Goal: Information Seeking & Learning: Check status

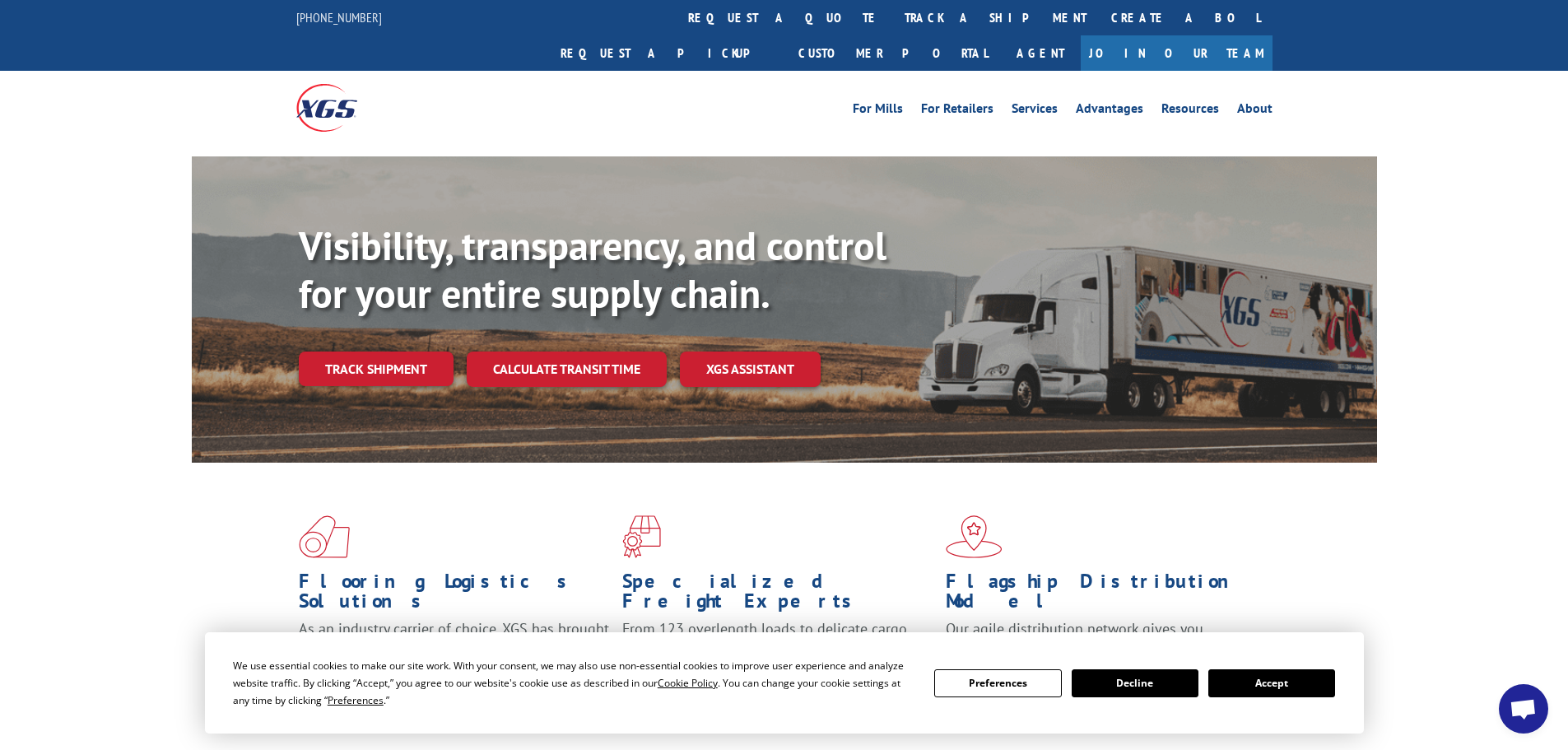
scroll to position [180, 0]
click at [893, 9] on link "track a shipment" at bounding box center [996, 17] width 207 height 35
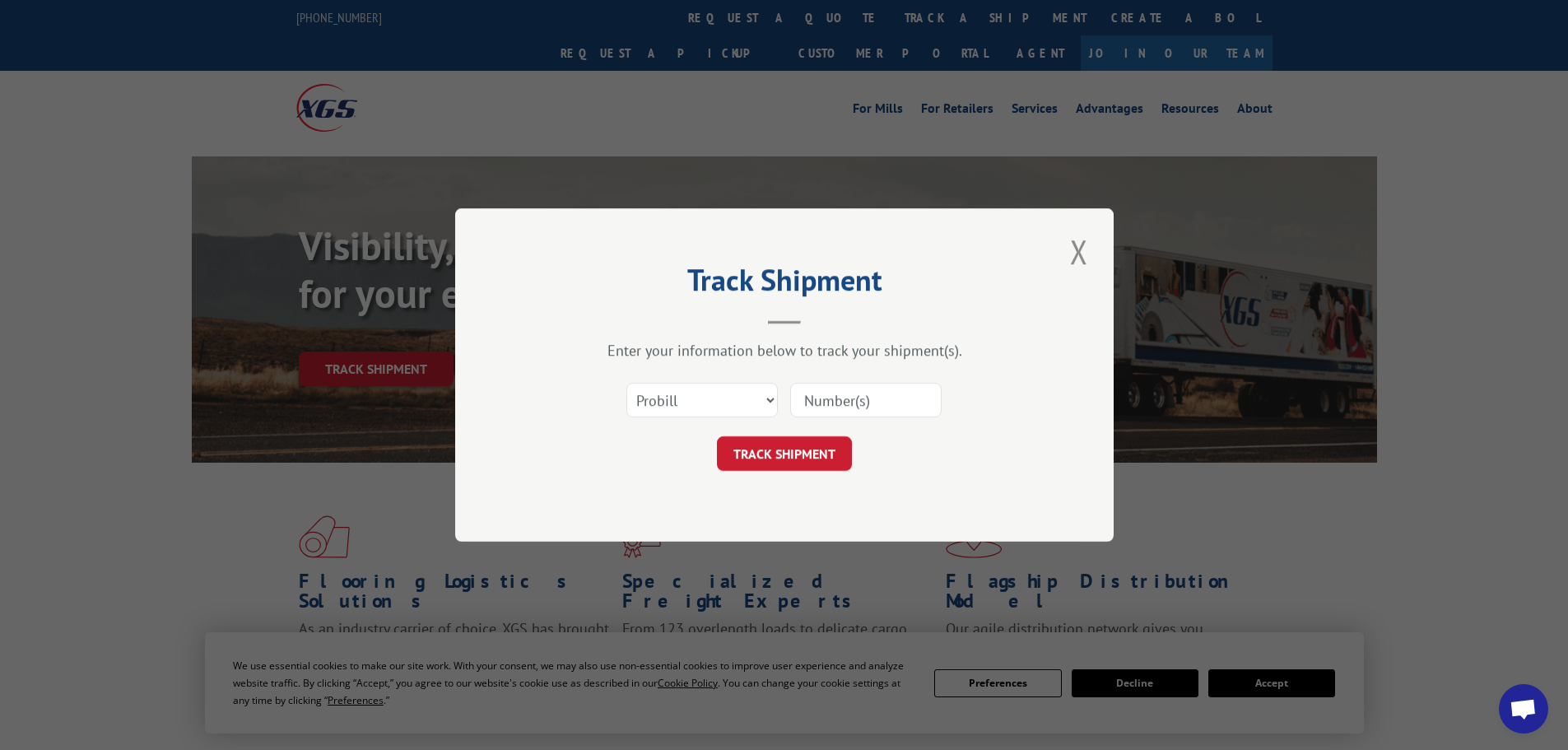
paste input "17153062"
type input "17153062"
click at [789, 450] on button "TRACK SHIPMENT" at bounding box center [784, 453] width 135 height 34
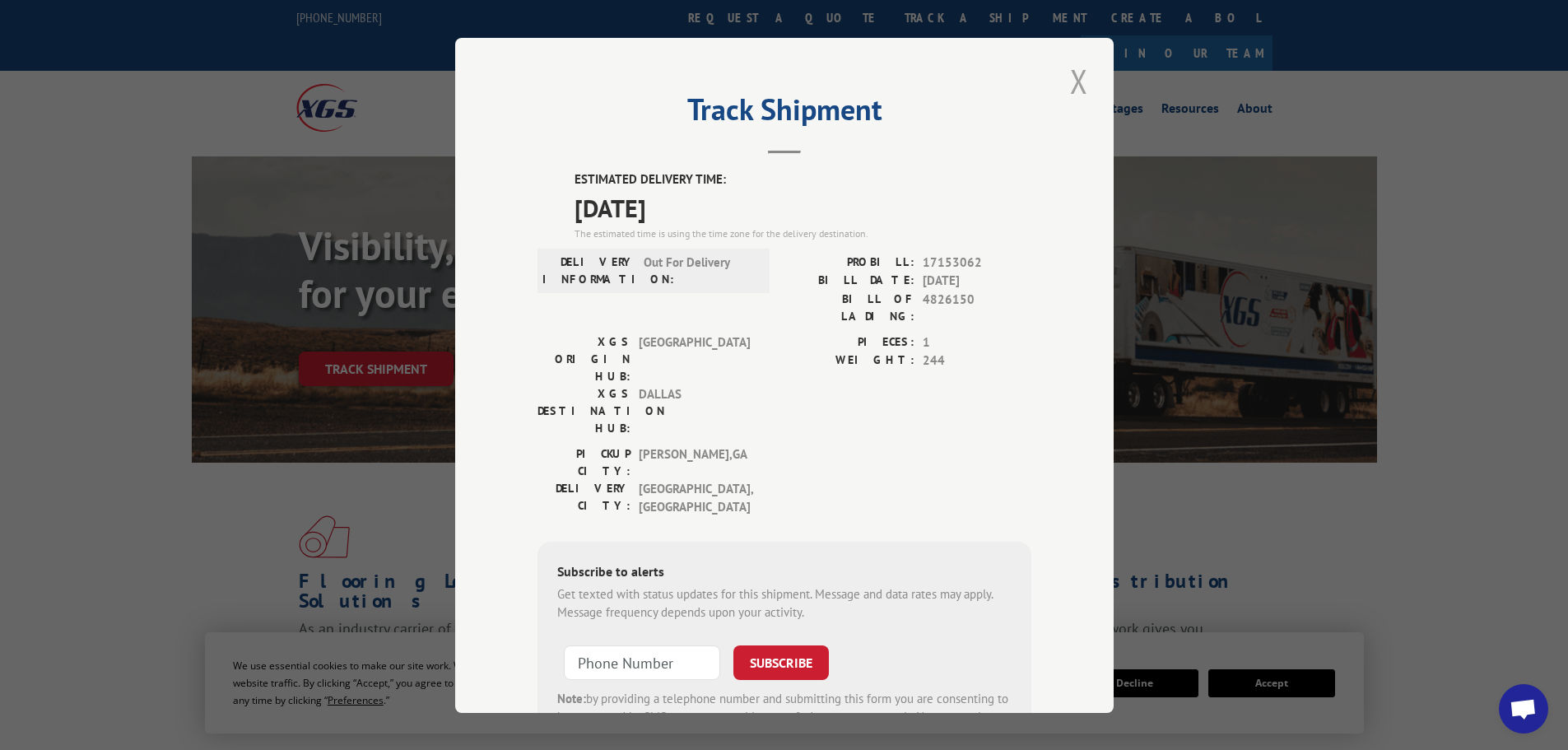
click at [1065, 85] on button "Close modal" at bounding box center [1079, 80] width 28 height 45
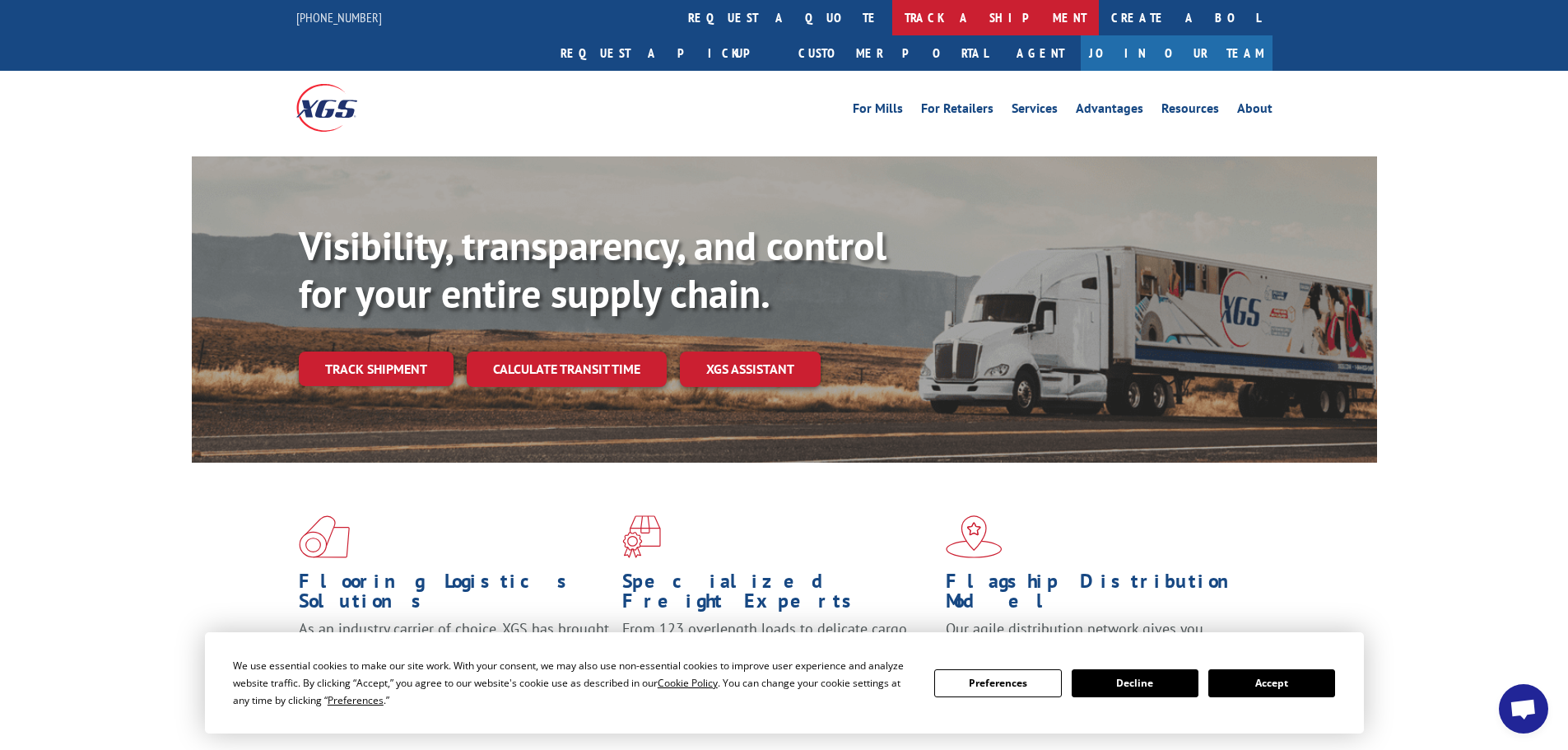
click at [893, 20] on link "track a shipment" at bounding box center [996, 17] width 207 height 35
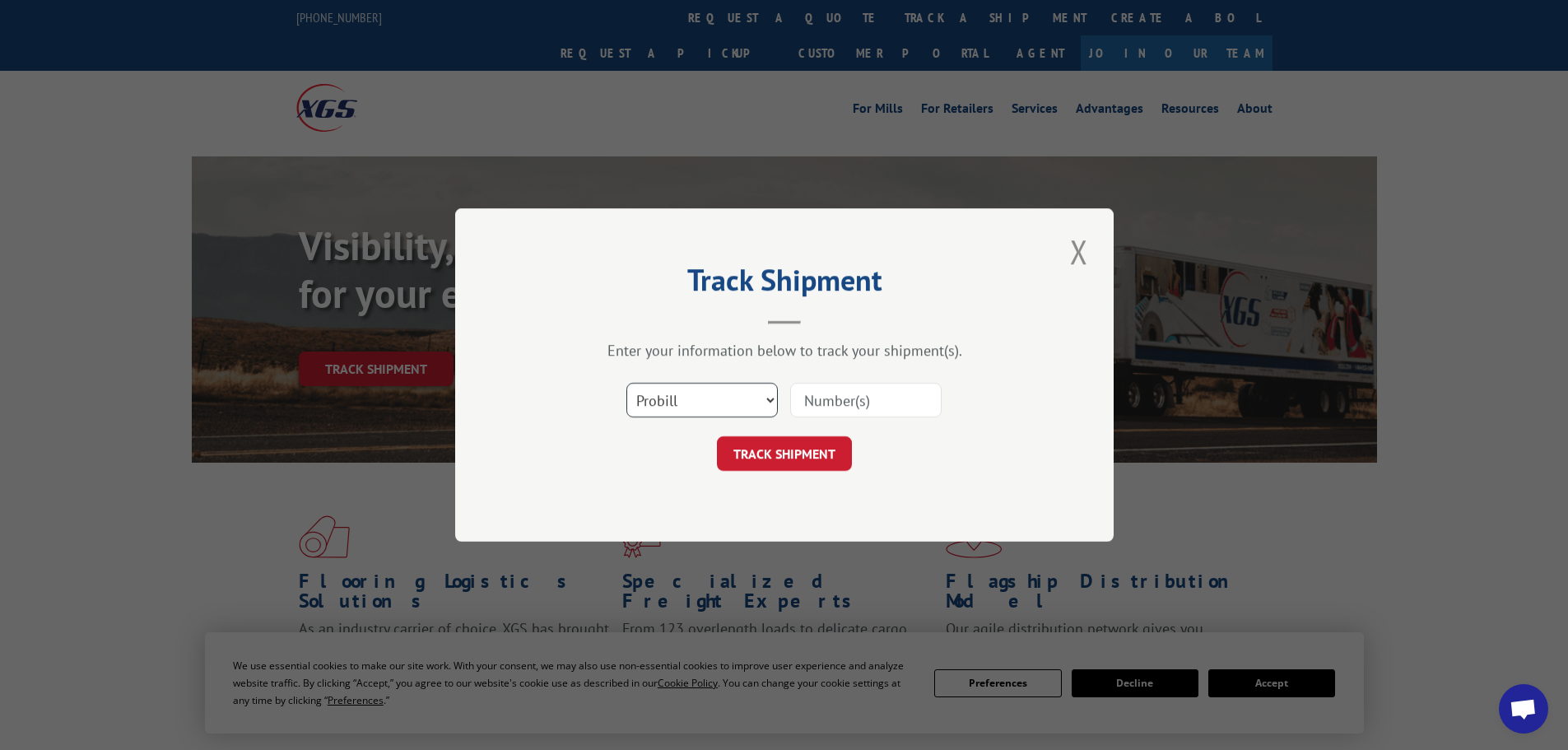
click at [735, 401] on select "Select category... Probill BOL PO" at bounding box center [702, 400] width 151 height 34
select select "bol"
click at [626, 383] on select "Select category... Probill BOL PO" at bounding box center [702, 400] width 151 height 34
paste input "417501"
type input "417501"
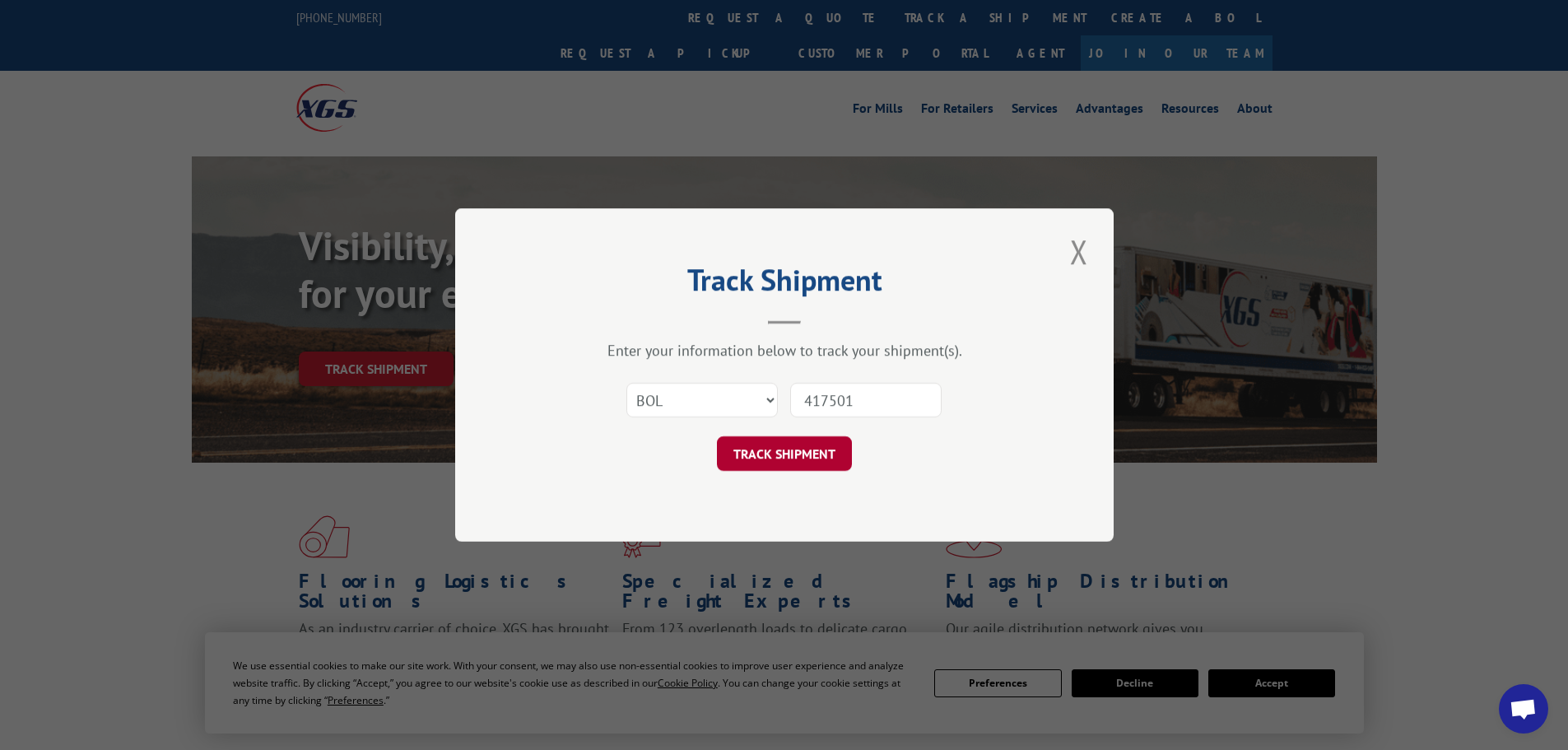
click at [829, 450] on button "TRACK SHIPMENT" at bounding box center [784, 453] width 135 height 34
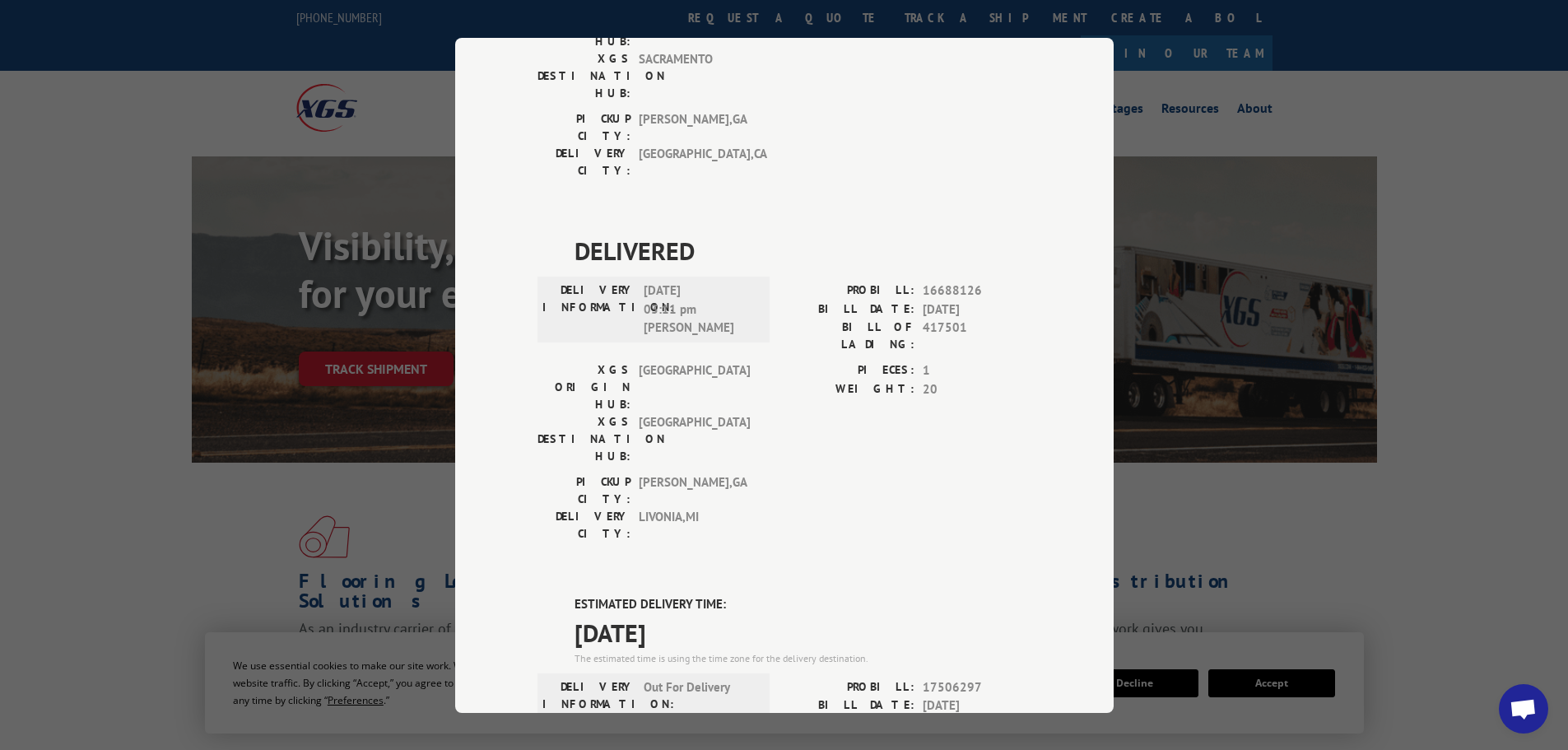
scroll to position [1151, 0]
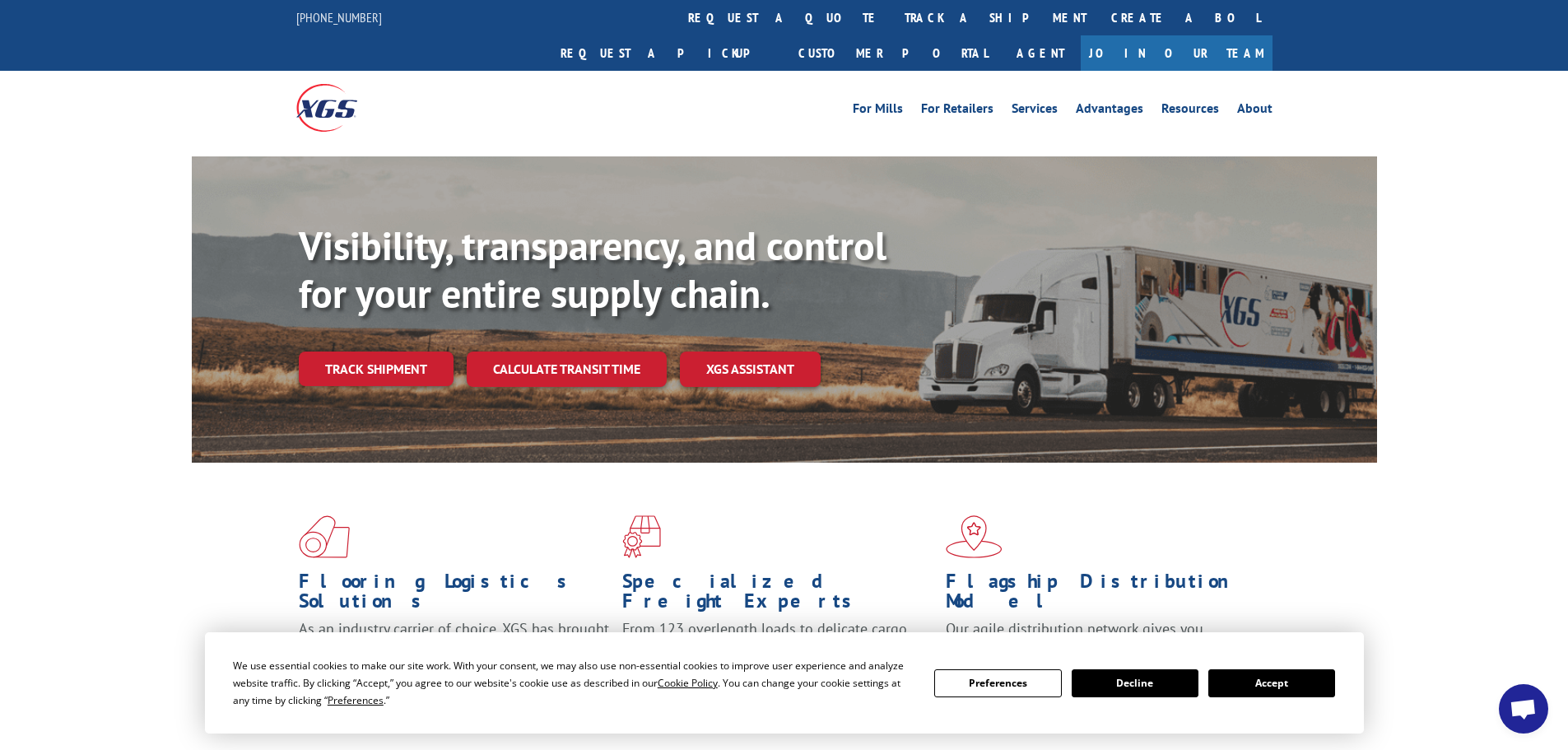
scroll to position [180, 0]
click at [893, 19] on link "track a shipment" at bounding box center [996, 17] width 207 height 35
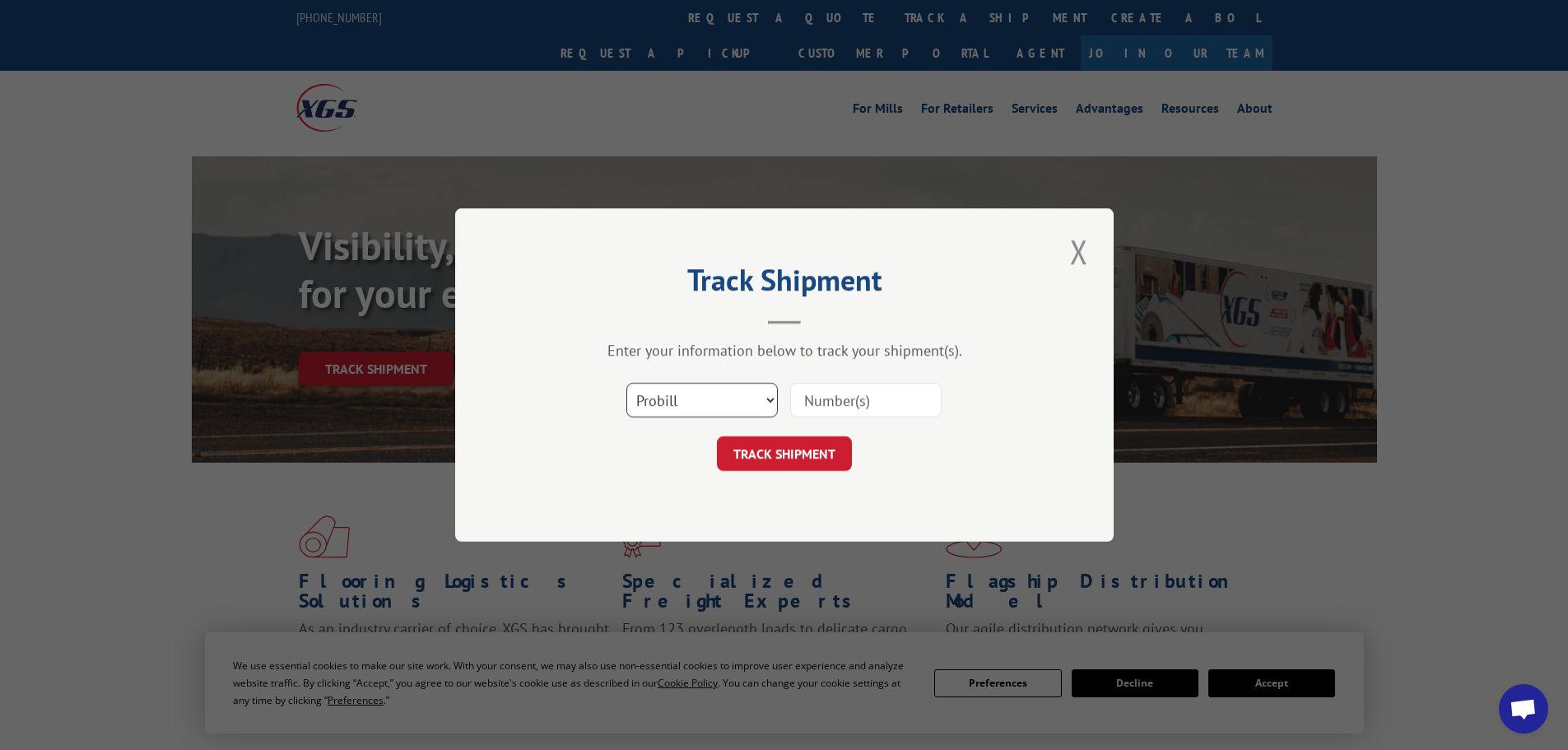
click at [693, 414] on select "Select category... Probill BOL PO" at bounding box center [702, 400] width 151 height 34
select select "bol"
click at [626, 383] on select "Select category... Probill BOL PO" at bounding box center [702, 400] width 151 height 34
paste input "419504"
type input "419504"
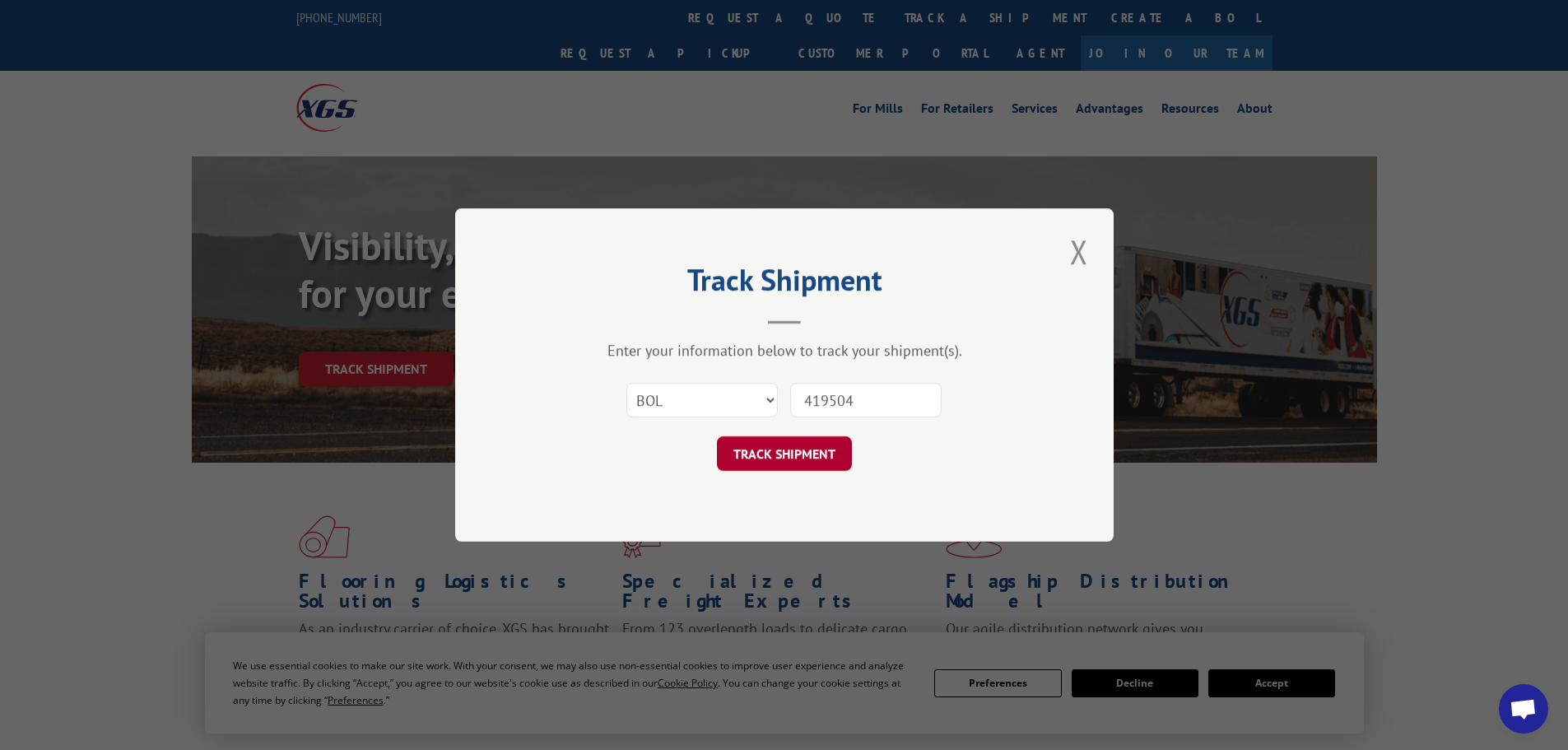
click at [784, 467] on button "TRACK SHIPMENT" at bounding box center [784, 453] width 135 height 34
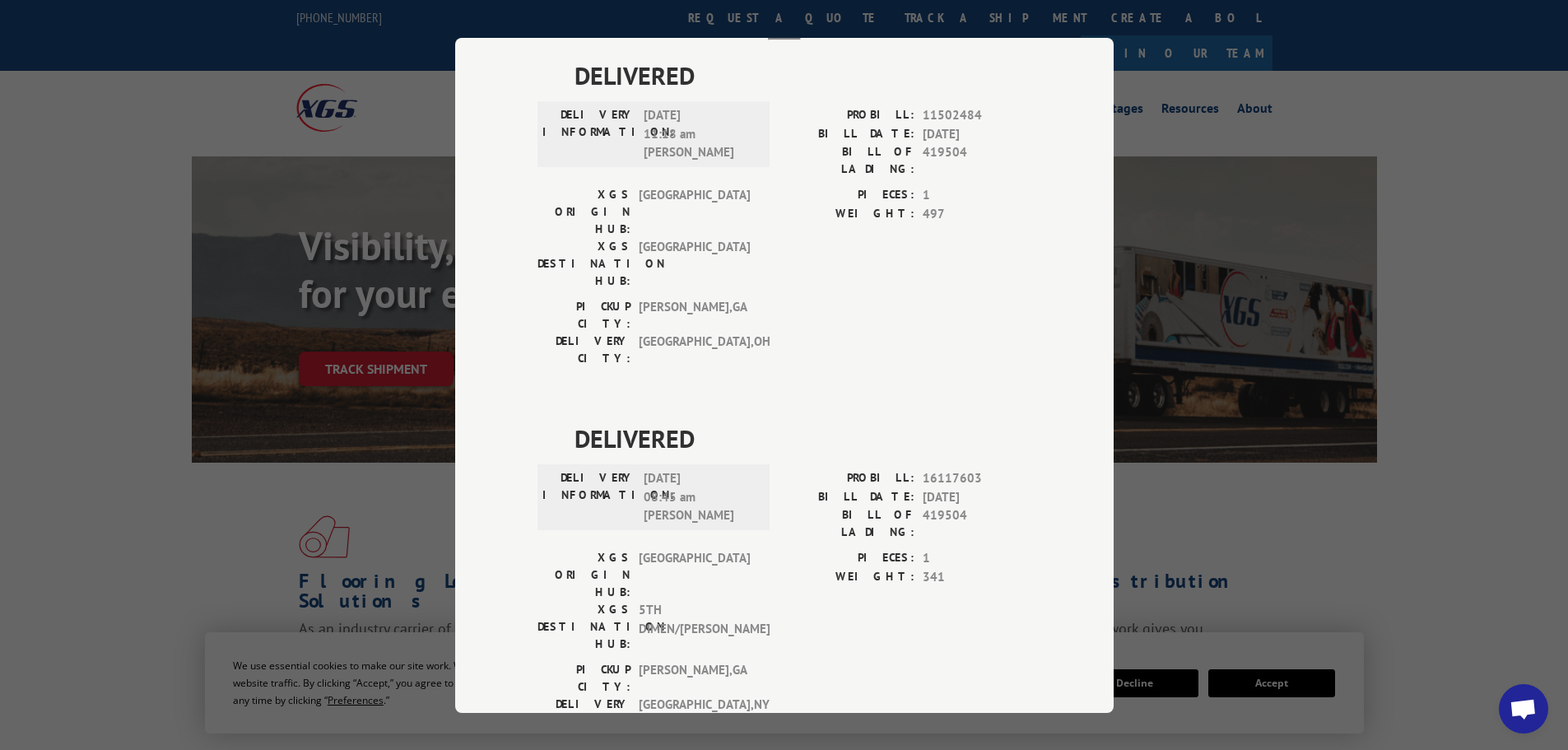
scroll to position [0, 0]
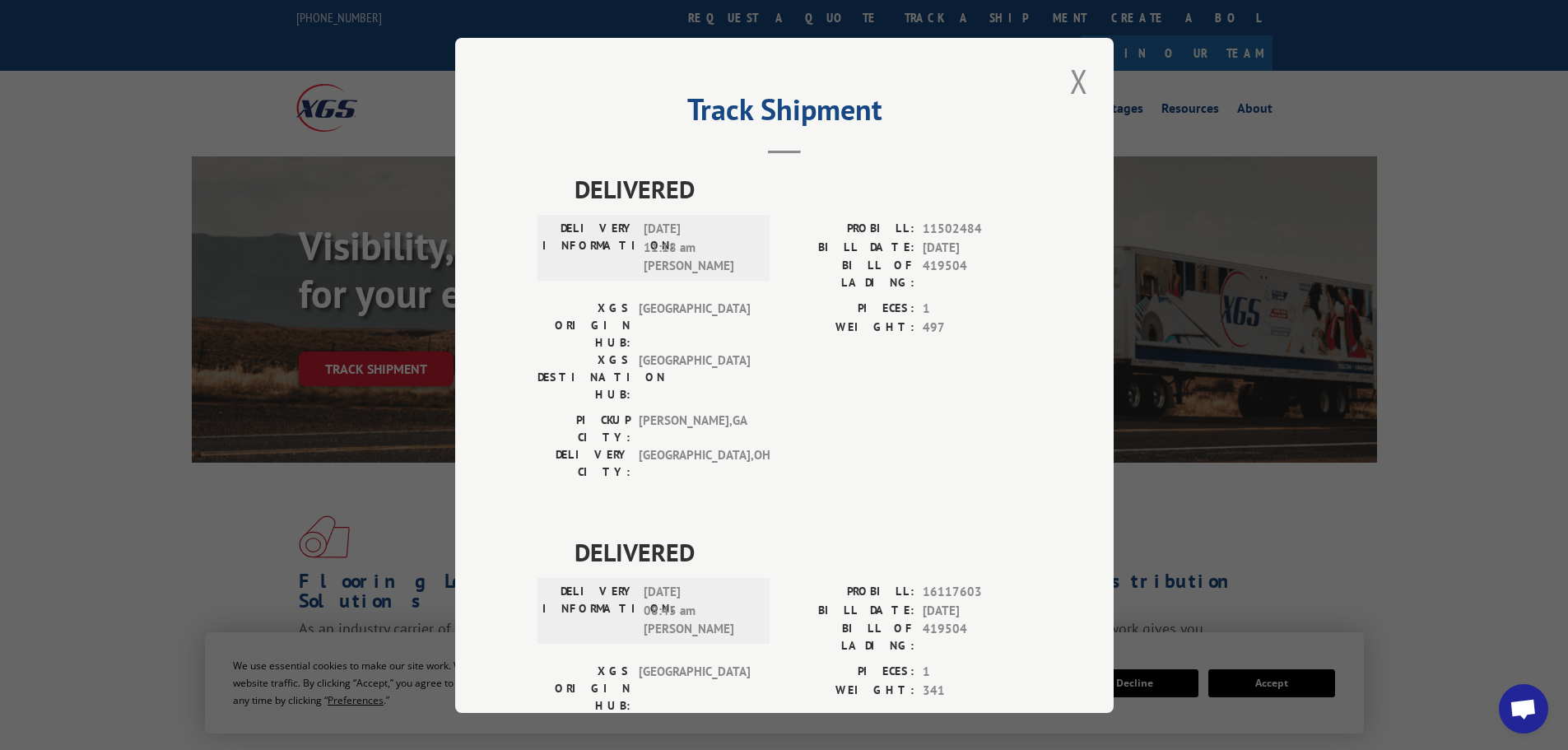
click at [1409, 134] on div "Track Shipment DELIVERED DELIVERY INFORMATION: 06/08/2020 11:18 am Mike Queeno …" at bounding box center [784, 375] width 1568 height 750
click at [1084, 96] on button "Close modal" at bounding box center [1079, 80] width 28 height 45
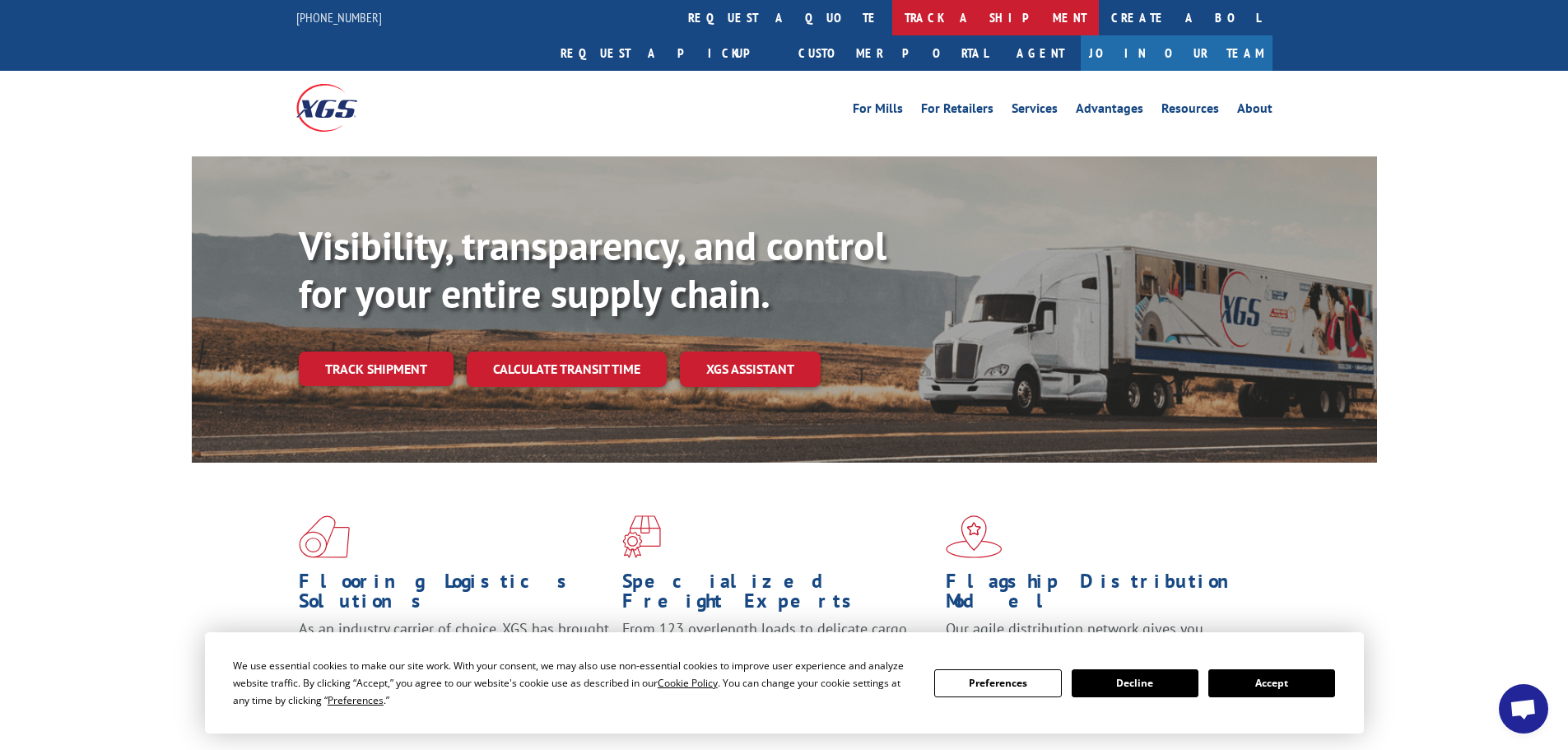
click at [893, 27] on link "track a shipment" at bounding box center [996, 17] width 207 height 35
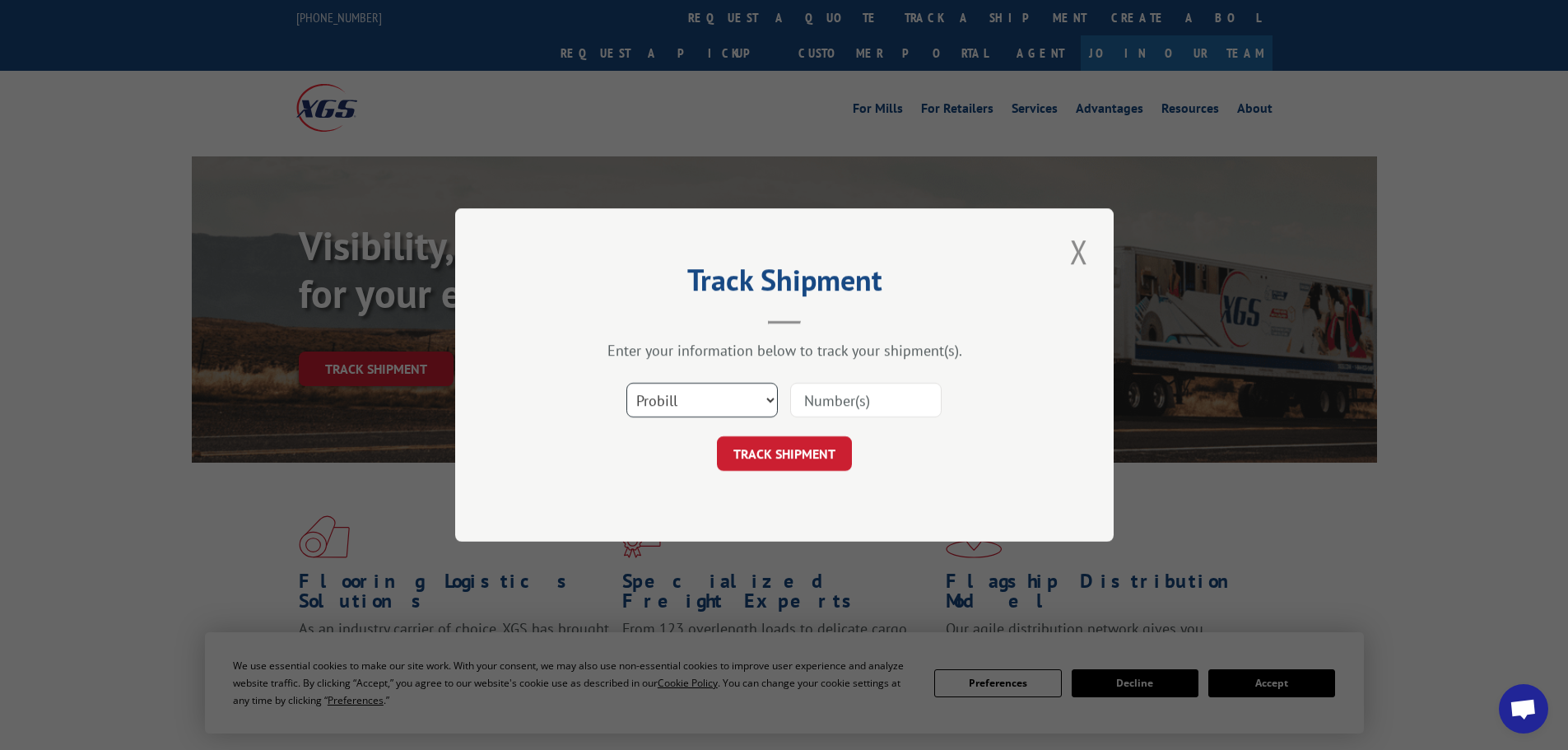
click at [695, 410] on select "Select category... Probill BOL PO" at bounding box center [702, 400] width 151 height 34
paste input "17153062"
type input "17153062"
click at [829, 463] on button "TRACK SHIPMENT" at bounding box center [784, 453] width 135 height 34
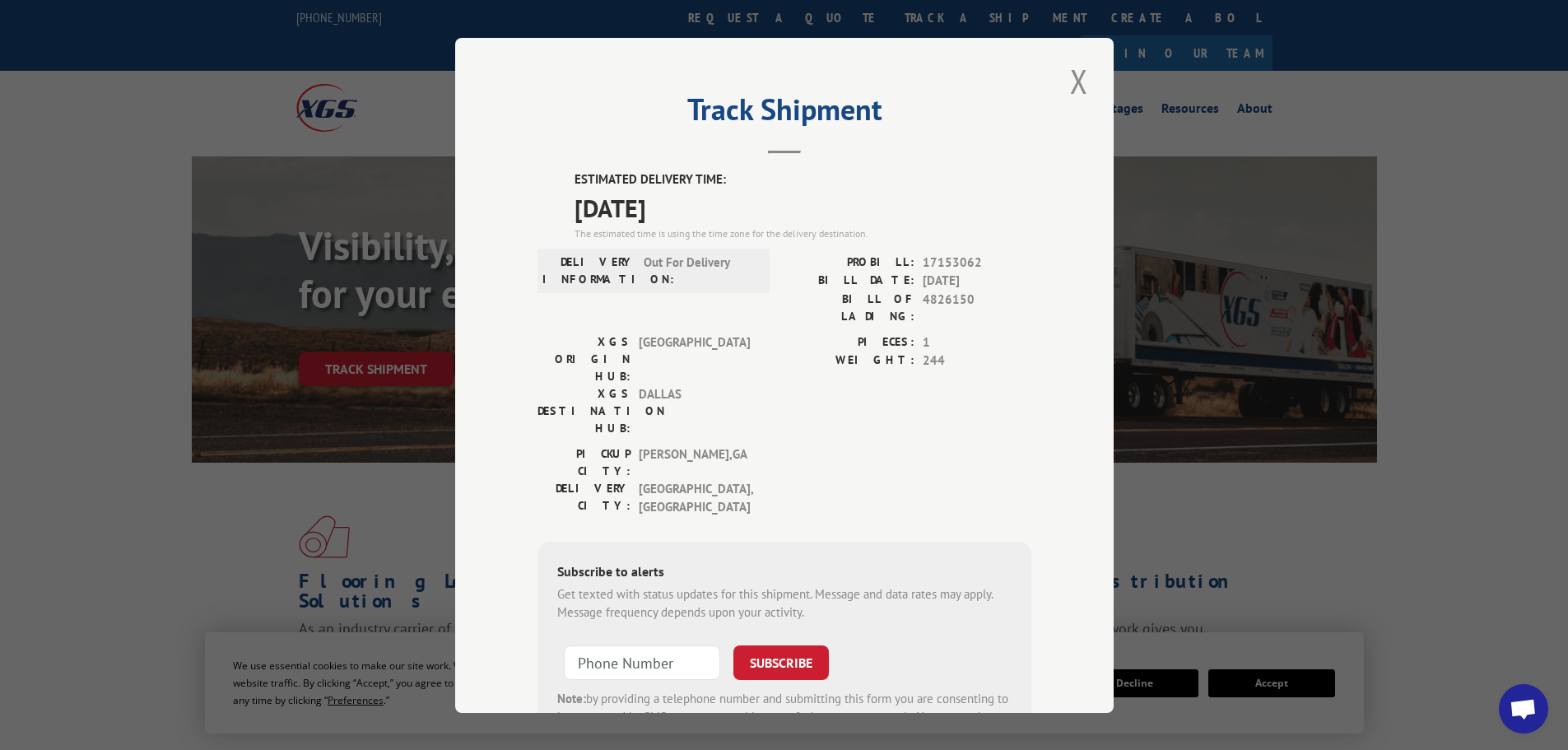
scroll to position [66, 0]
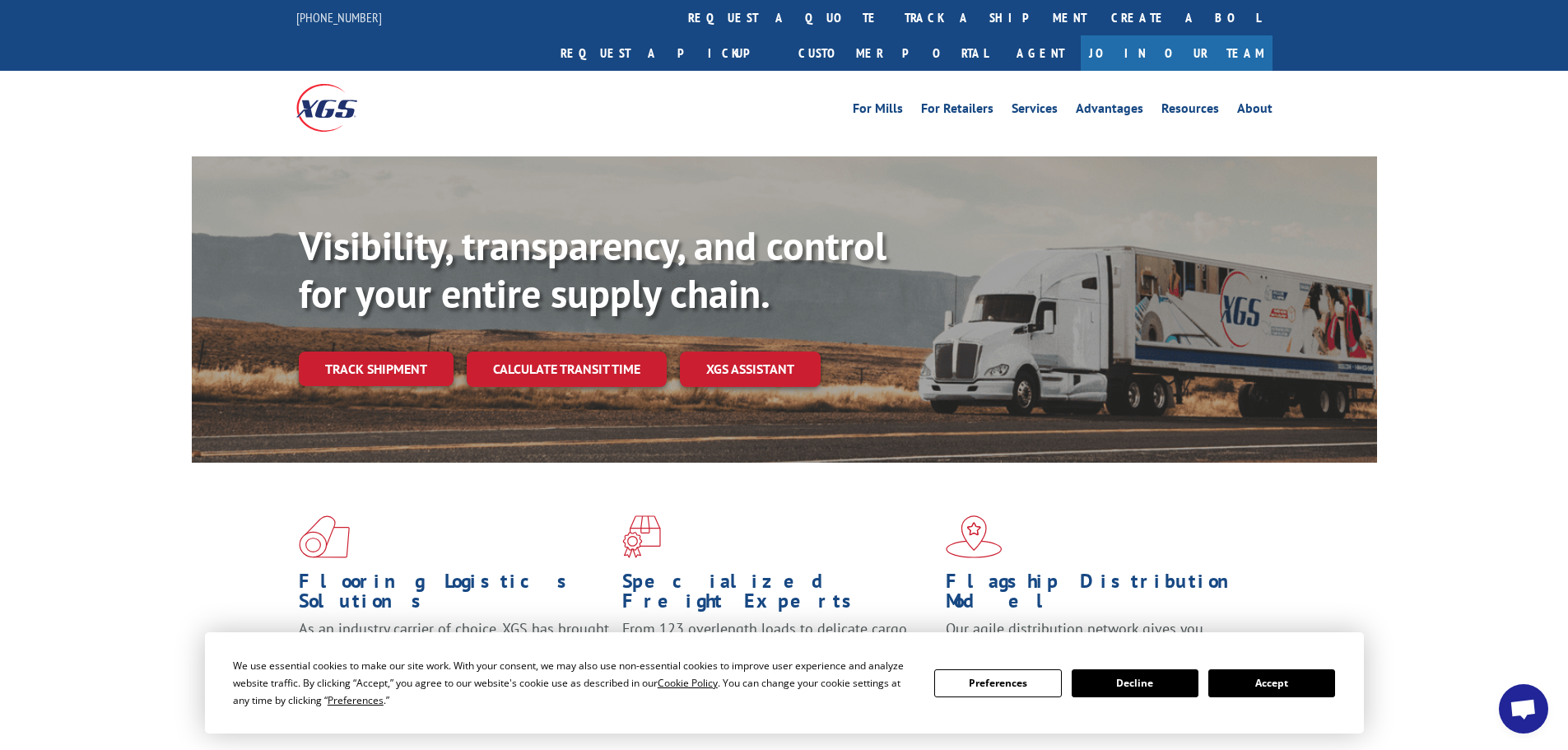
scroll to position [180, 0]
click at [893, 27] on link "track a shipment" at bounding box center [996, 17] width 207 height 35
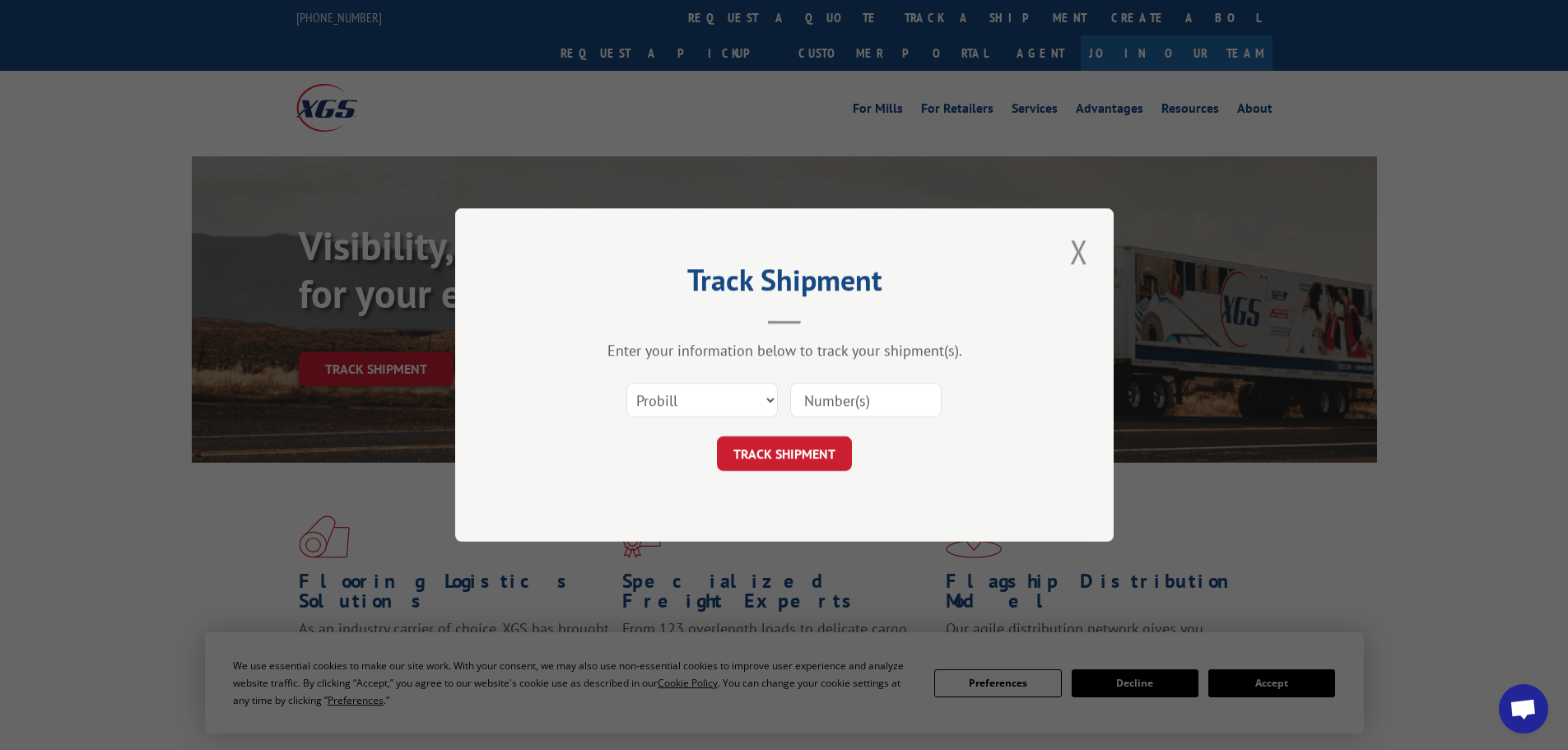
paste input "17153062"
type input "17153062"
click at [783, 460] on button "TRACK SHIPMENT" at bounding box center [784, 453] width 135 height 34
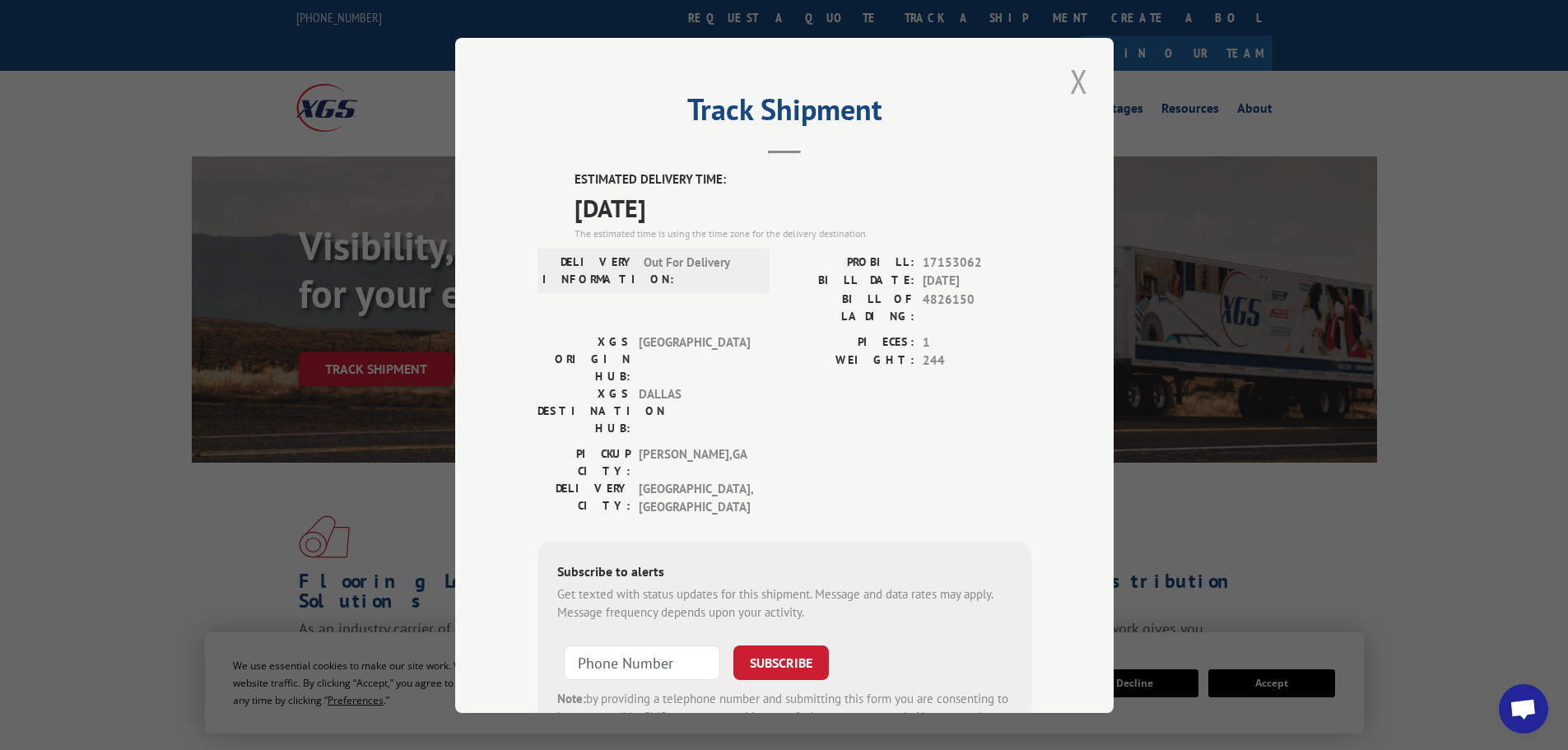
click at [1070, 81] on button "Close modal" at bounding box center [1079, 80] width 28 height 45
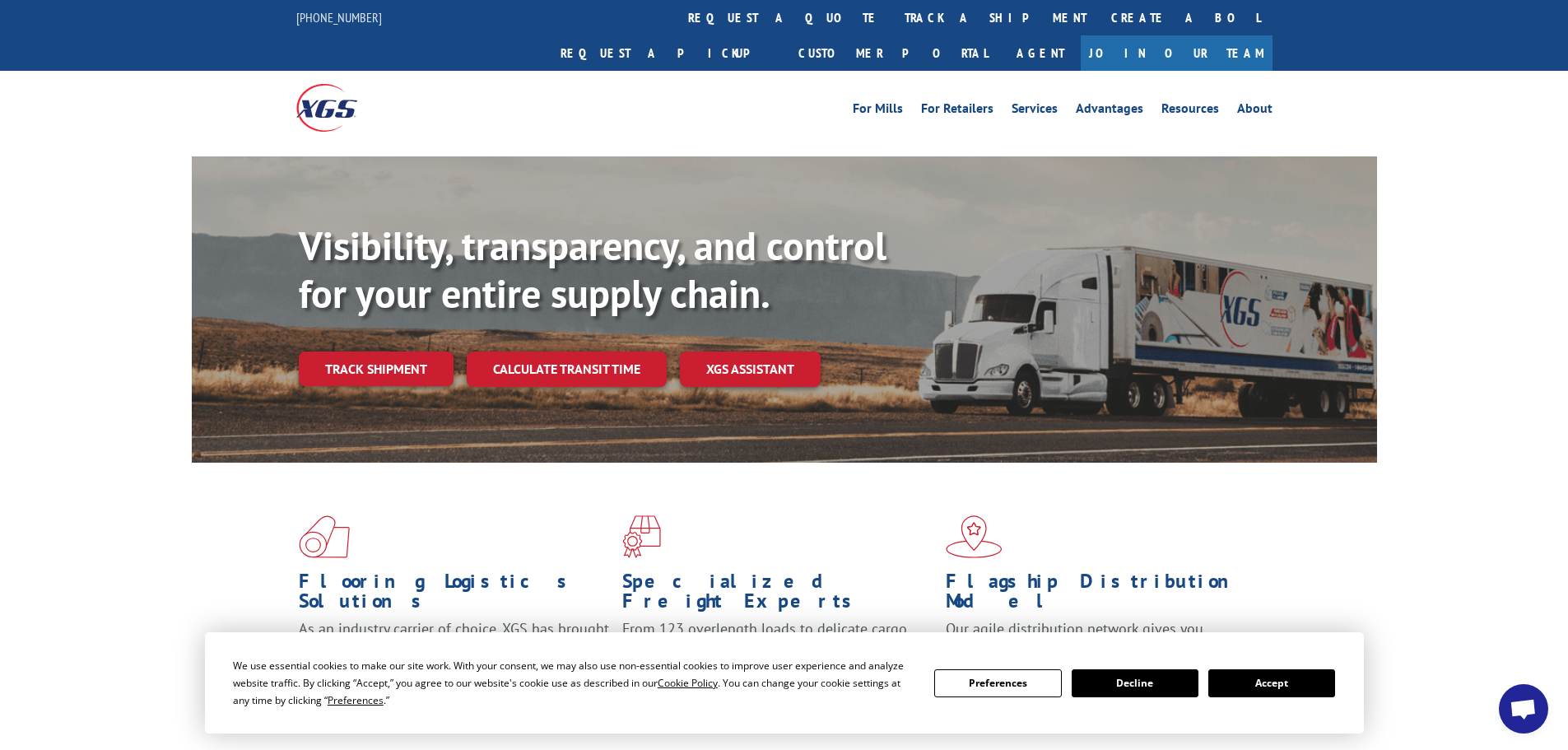
scroll to position [180, 0]
click at [893, 18] on link "track a shipment" at bounding box center [996, 17] width 207 height 35
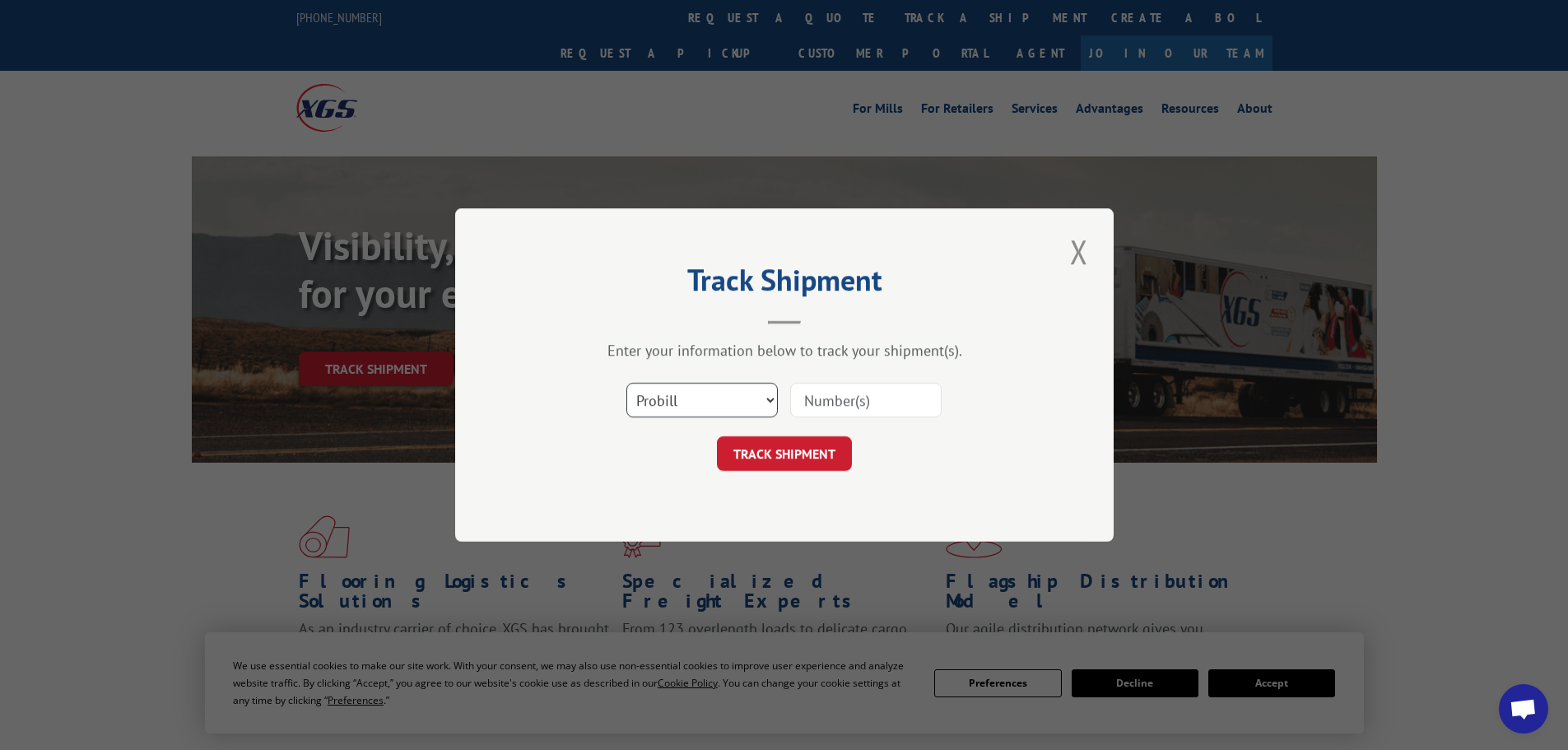
click at [670, 398] on select "Select category... Probill BOL PO" at bounding box center [702, 400] width 151 height 34
select select "bol"
click at [626, 383] on select "Select category... Probill BOL PO" at bounding box center [702, 400] width 151 height 34
paste input "417501"
type input "417501"
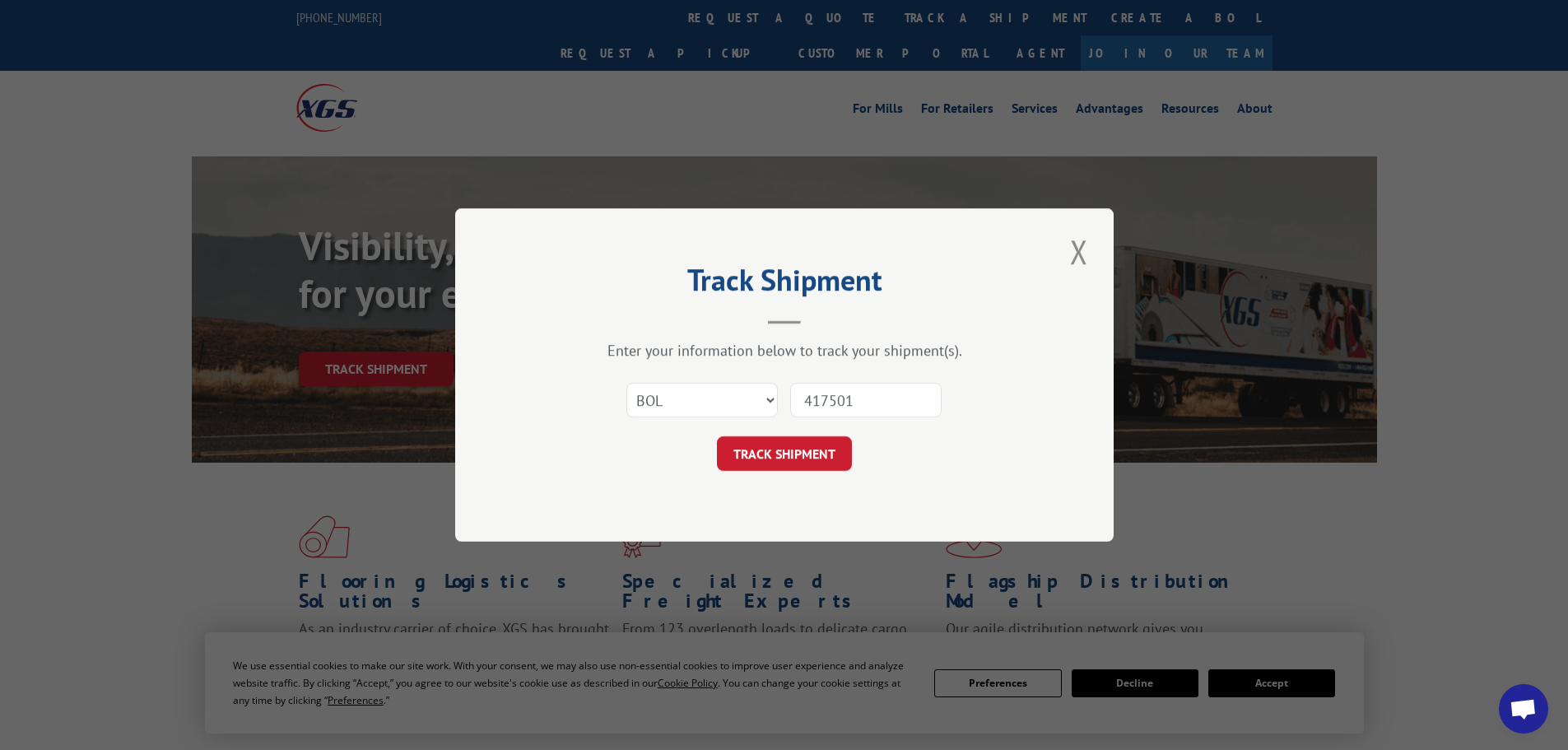
click at [827, 446] on button "TRACK SHIPMENT" at bounding box center [784, 453] width 135 height 34
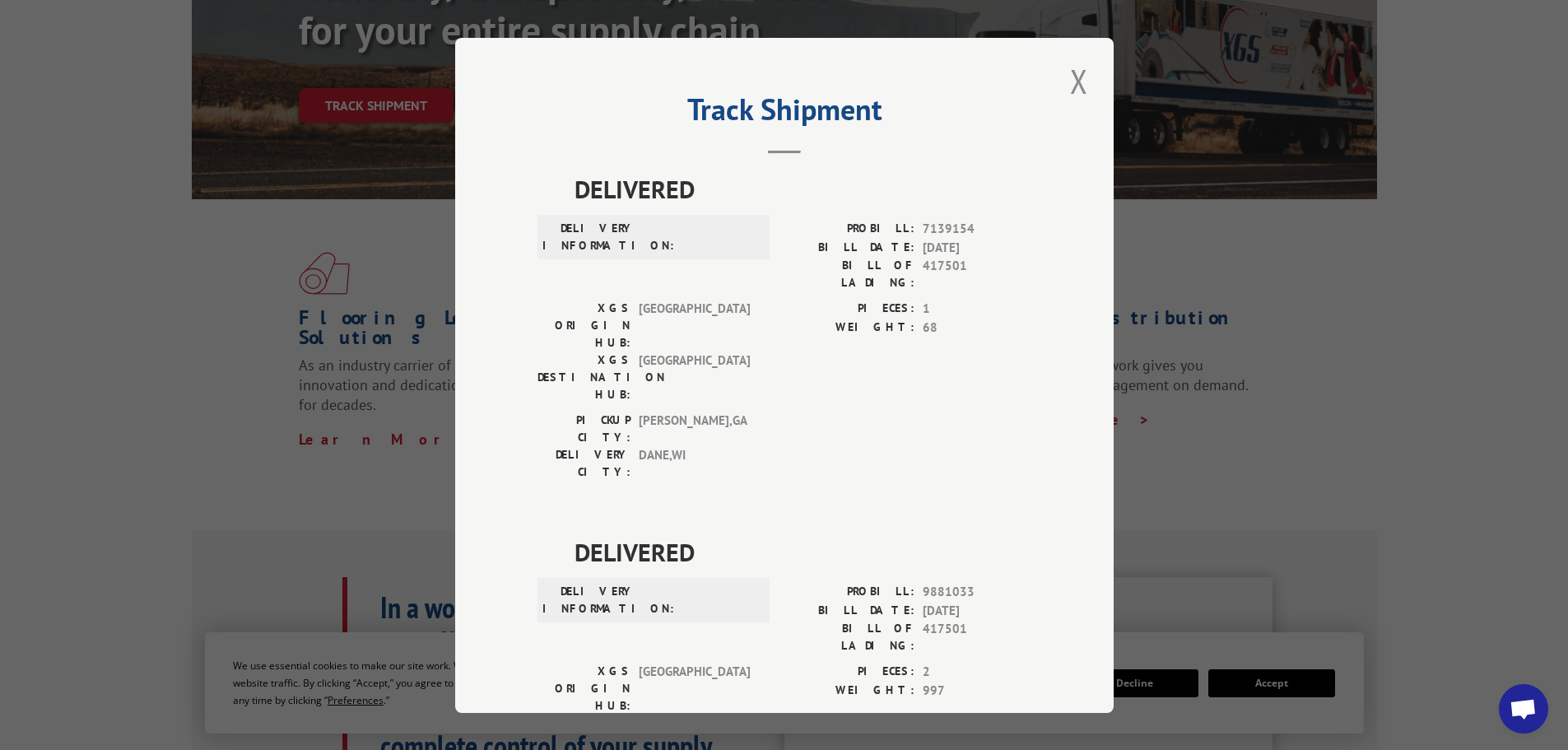
scroll to position [0, 0]
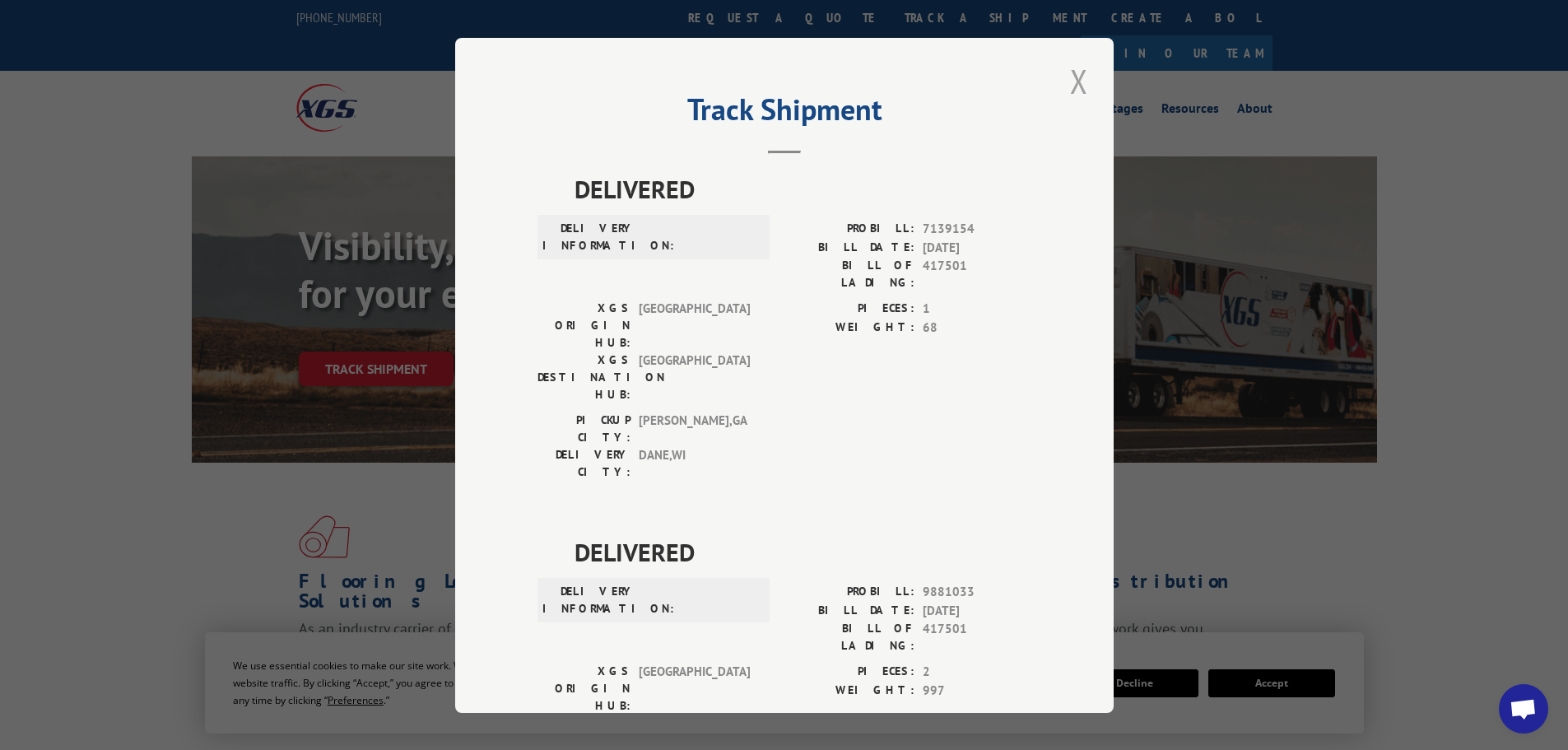
click at [1071, 86] on button "Close modal" at bounding box center [1079, 80] width 28 height 45
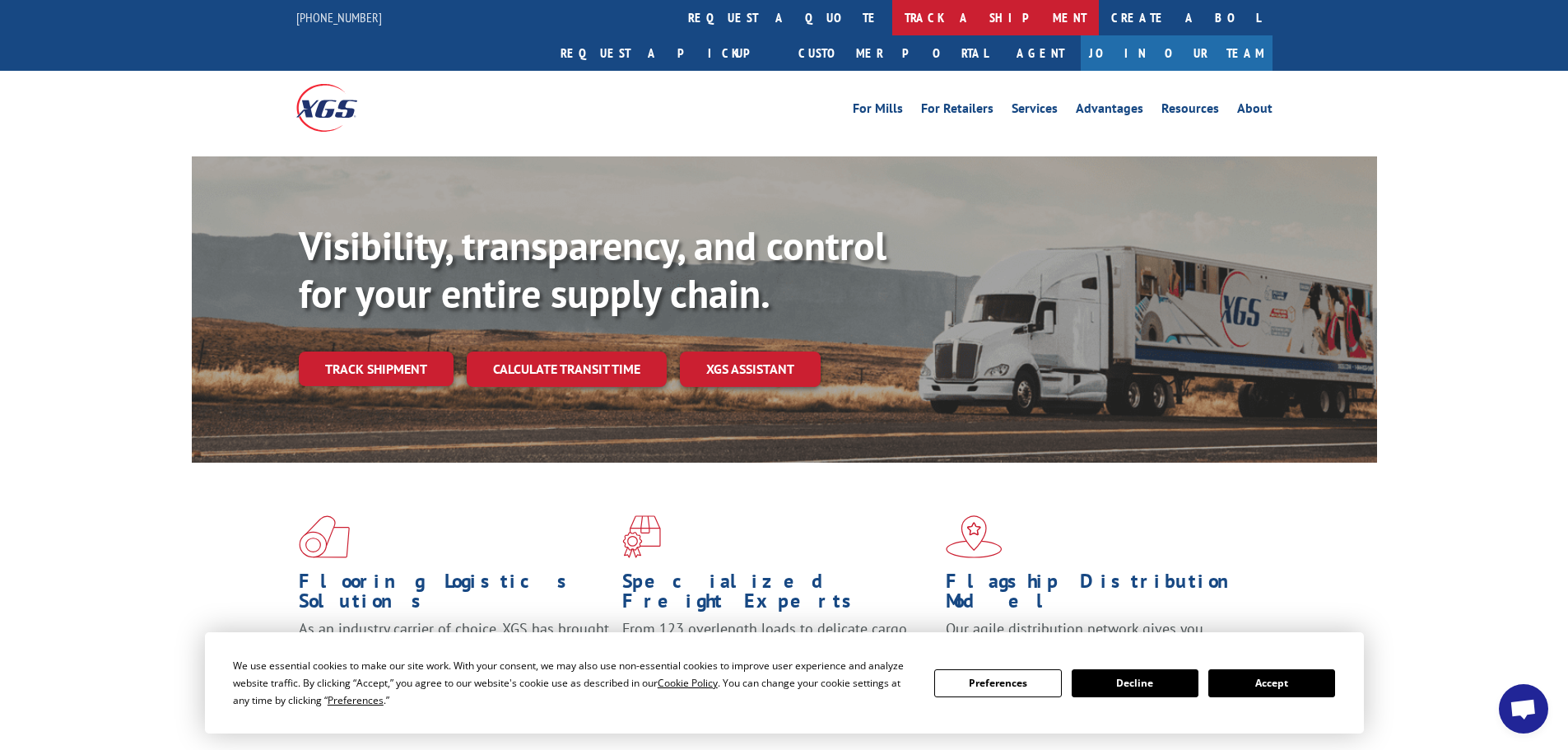
click at [893, 30] on link "track a shipment" at bounding box center [996, 17] width 207 height 35
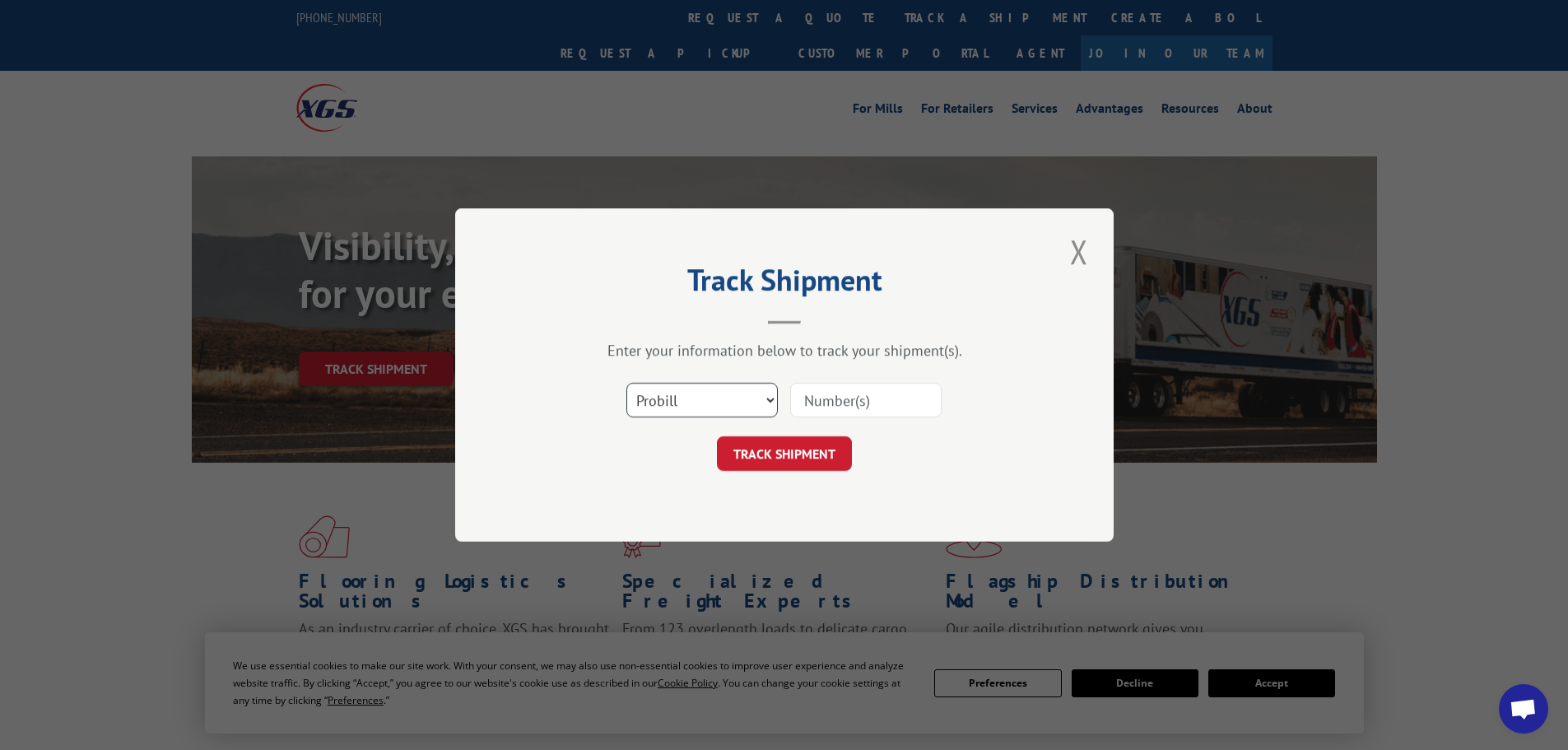
drag, startPoint x: 703, startPoint y: 396, endPoint x: 733, endPoint y: 396, distance: 30.0
click at [703, 396] on select "Select category... Probill BOL PO" at bounding box center [702, 400] width 151 height 34
click at [819, 391] on input at bounding box center [866, 400] width 151 height 34
paste input "17461280"
type input "17461280"
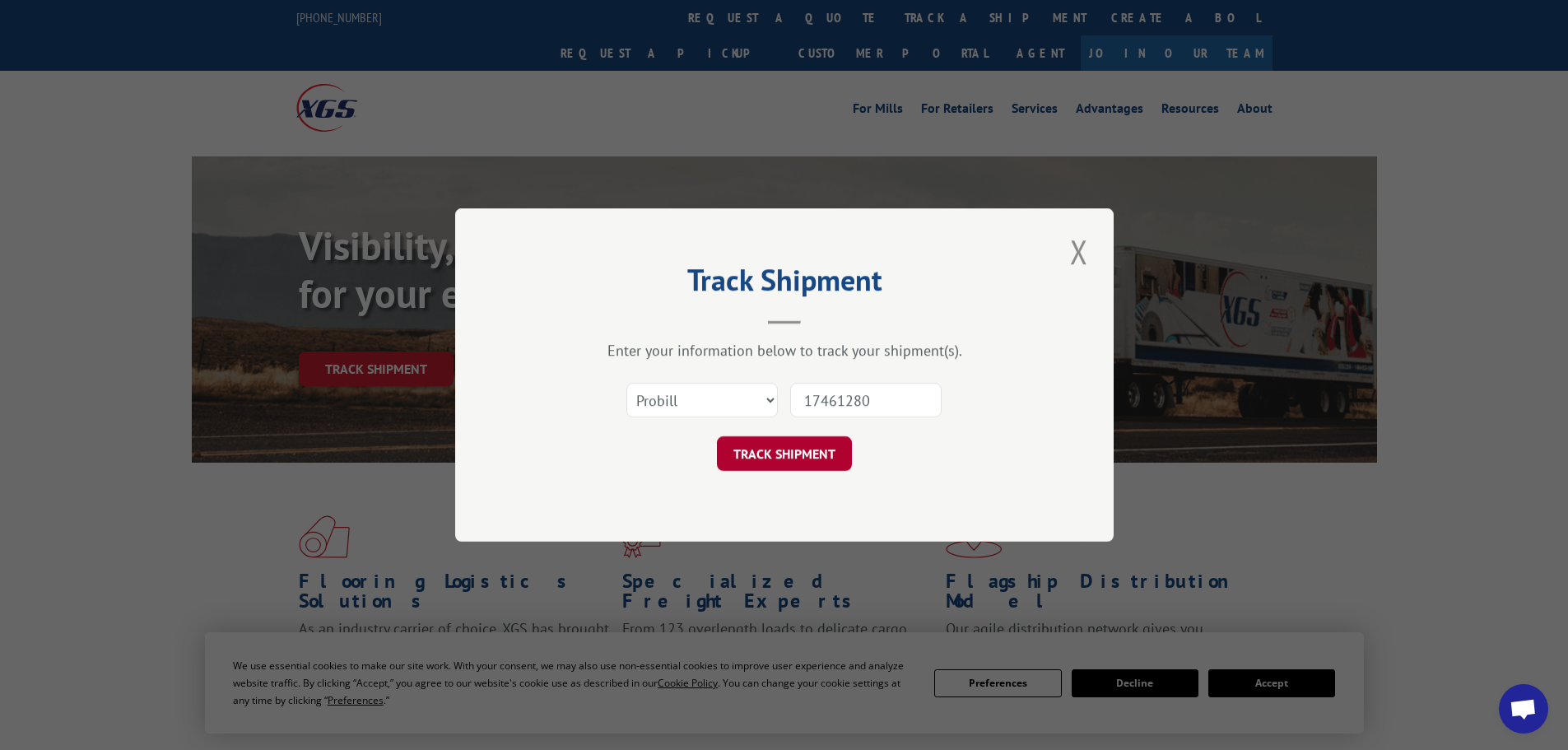
click at [822, 444] on button "TRACK SHIPMENT" at bounding box center [784, 453] width 135 height 34
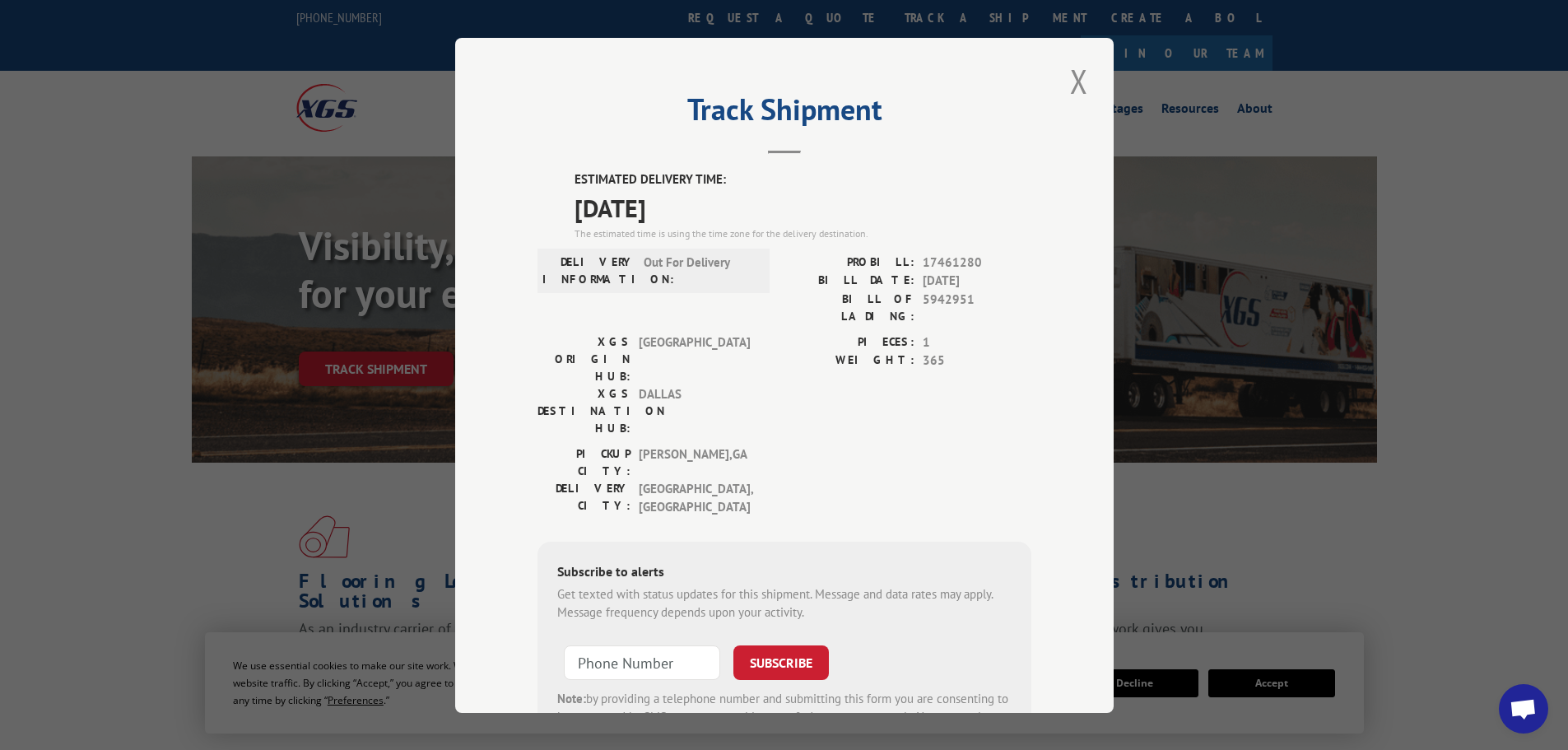
click at [1054, 79] on div "Track Shipment ESTIMATED DELIVERY TIME: 08/12/2025 The estimated time is using …" at bounding box center [784, 375] width 659 height 675
click at [1065, 80] on button "Close modal" at bounding box center [1079, 80] width 28 height 45
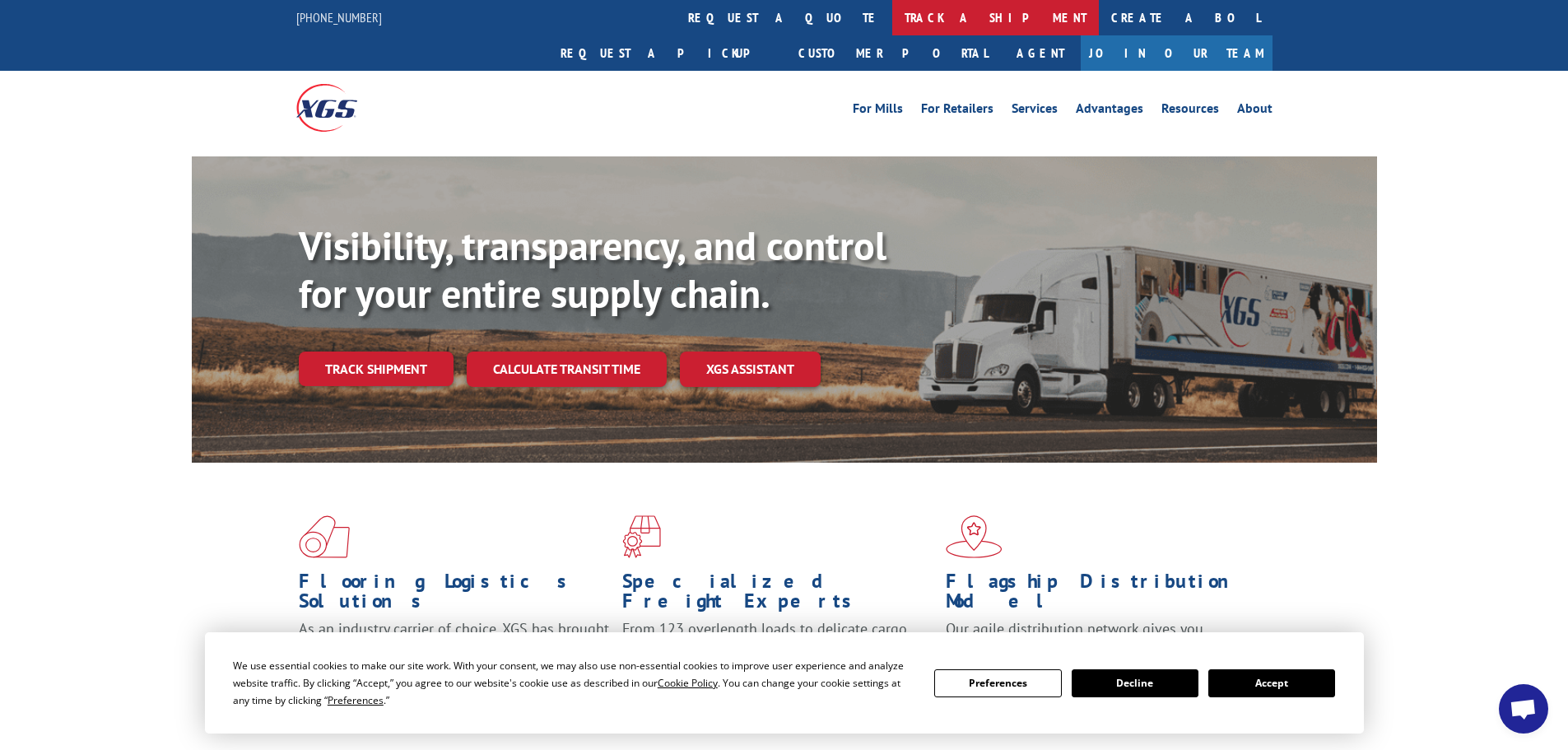
click at [893, 22] on link "track a shipment" at bounding box center [996, 17] width 207 height 35
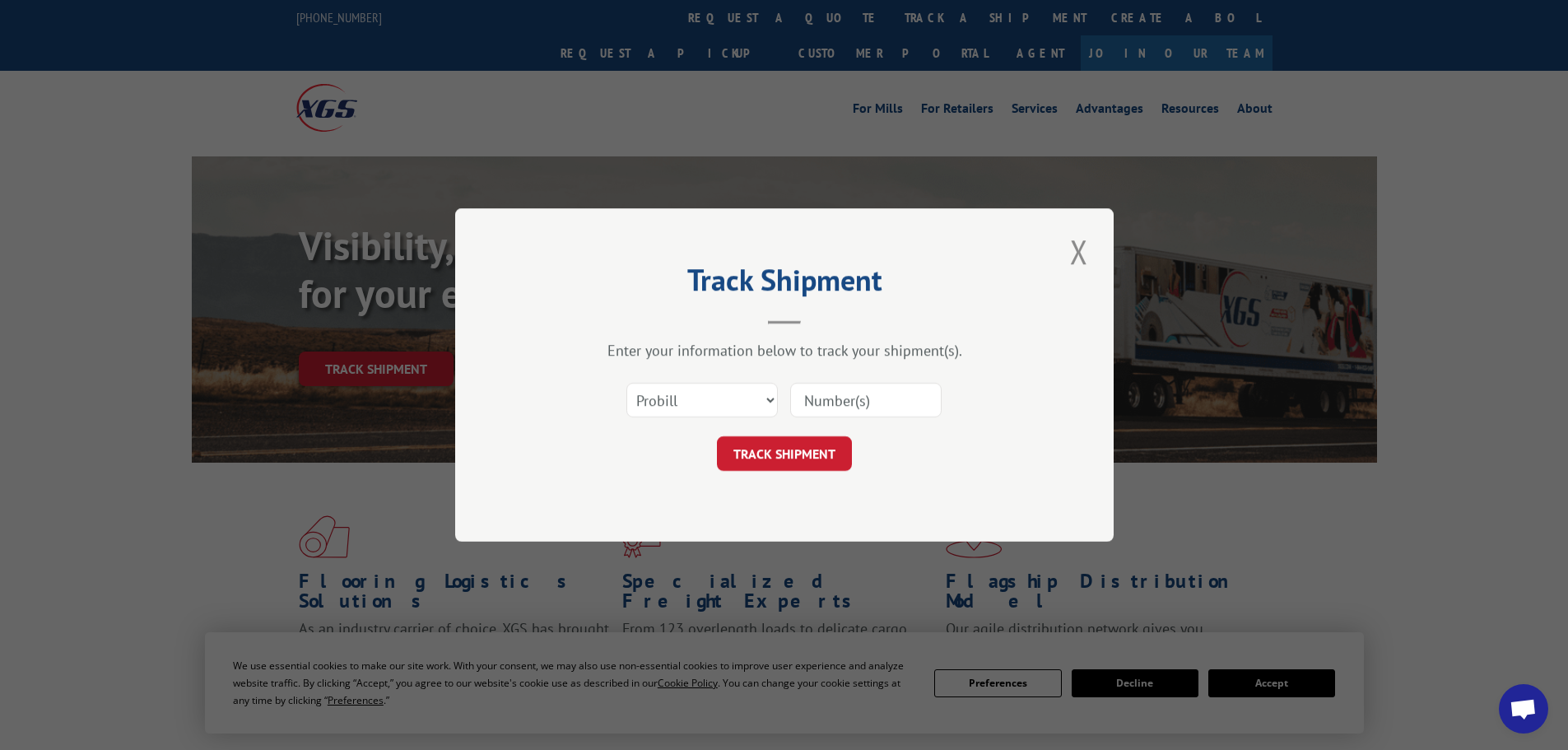
click at [813, 400] on input at bounding box center [866, 400] width 151 height 34
paste input "17153062"
type input "17153062"
click at [785, 444] on button "TRACK SHIPMENT" at bounding box center [784, 453] width 135 height 34
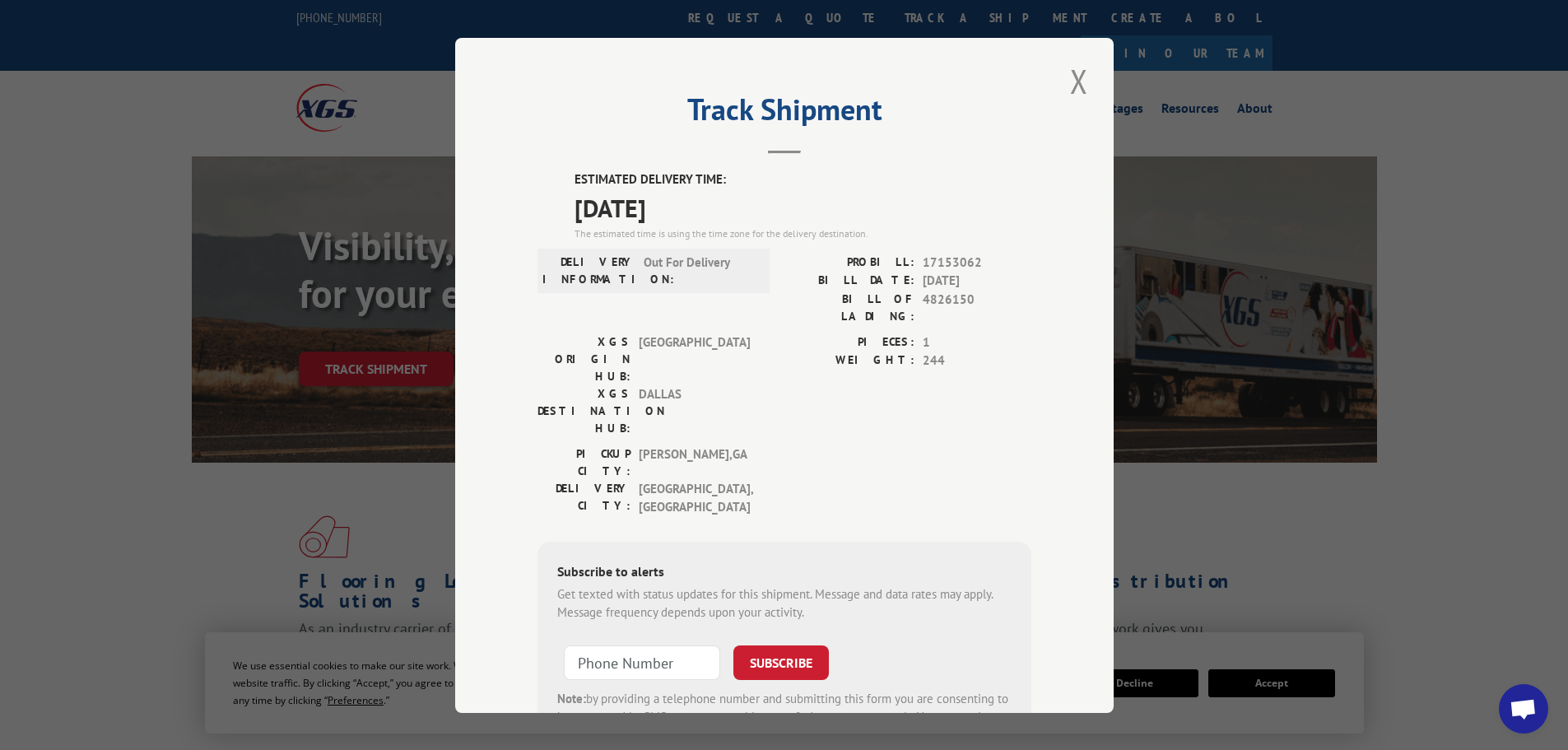
click at [1057, 80] on div "Track Shipment ESTIMATED DELIVERY TIME: 08/12/2025 The estimated time is using …" at bounding box center [784, 375] width 659 height 675
click at [1077, 97] on button "Close modal" at bounding box center [1079, 80] width 28 height 45
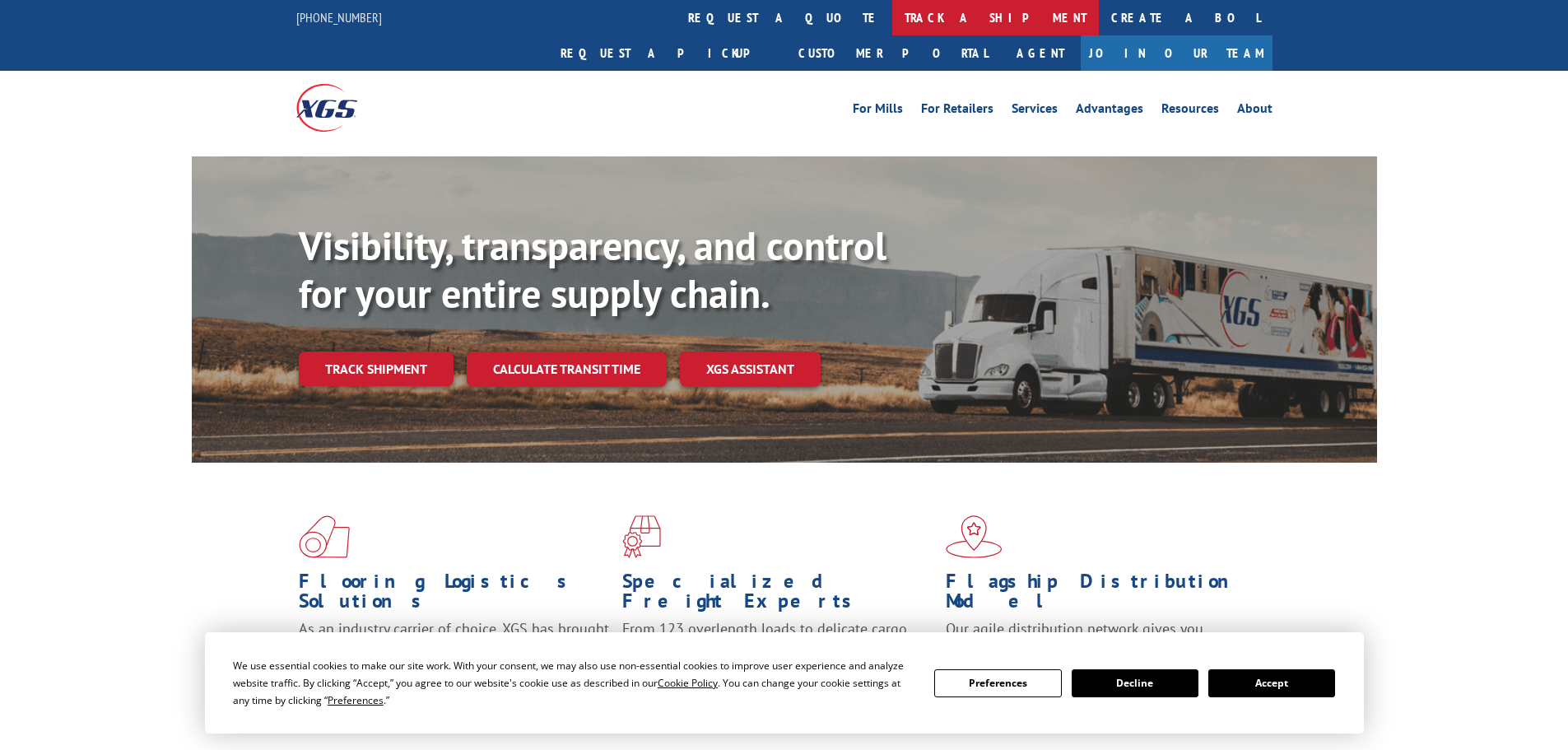
click at [893, 13] on link "track a shipment" at bounding box center [996, 17] width 207 height 35
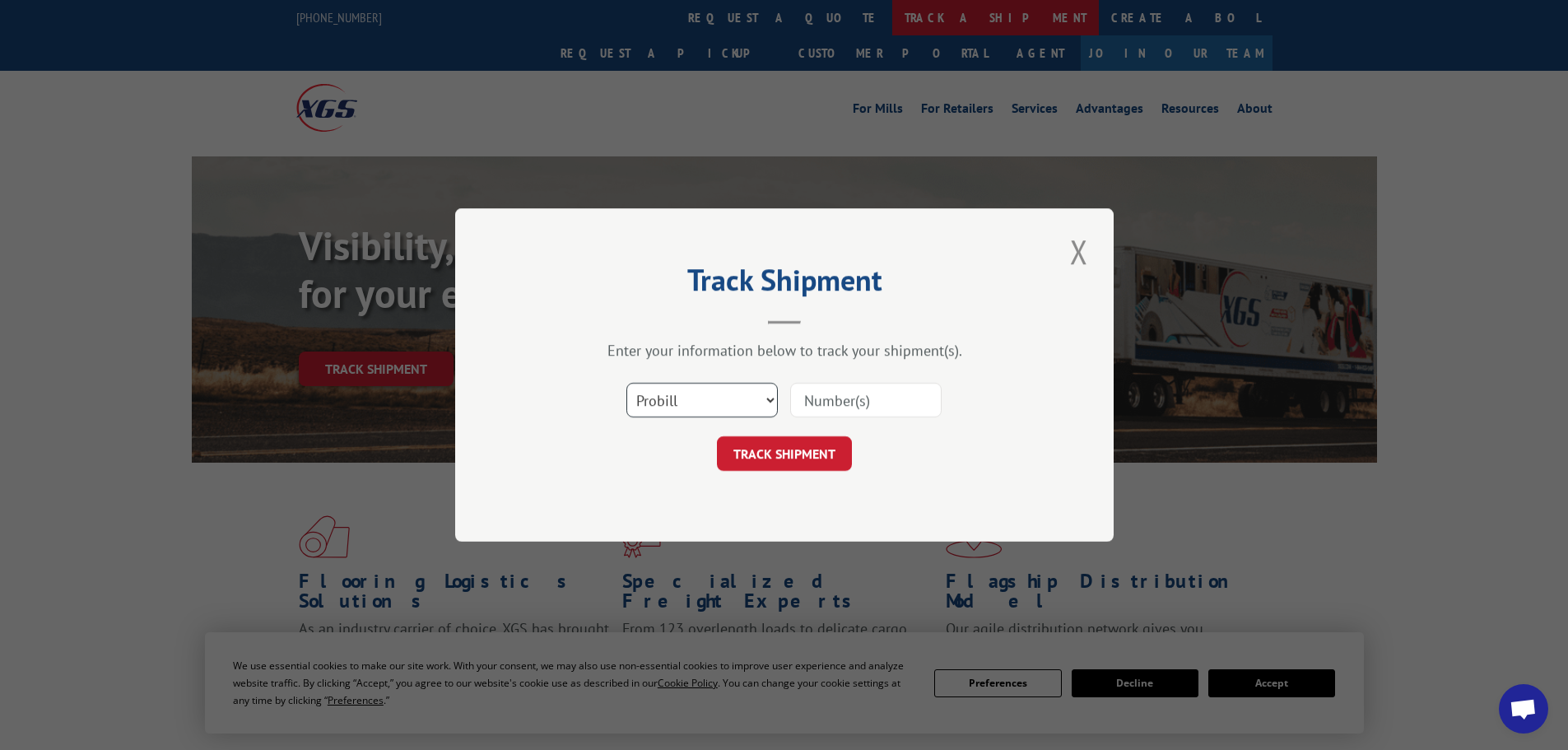
scroll to position [180, 0]
click at [699, 402] on select "Select category... Probill BOL PO" at bounding box center [702, 400] width 151 height 34
select select "bol"
click at [626, 383] on select "Select category... Probill BOL PO" at bounding box center [702, 400] width 151 height 34
paste input "417501"
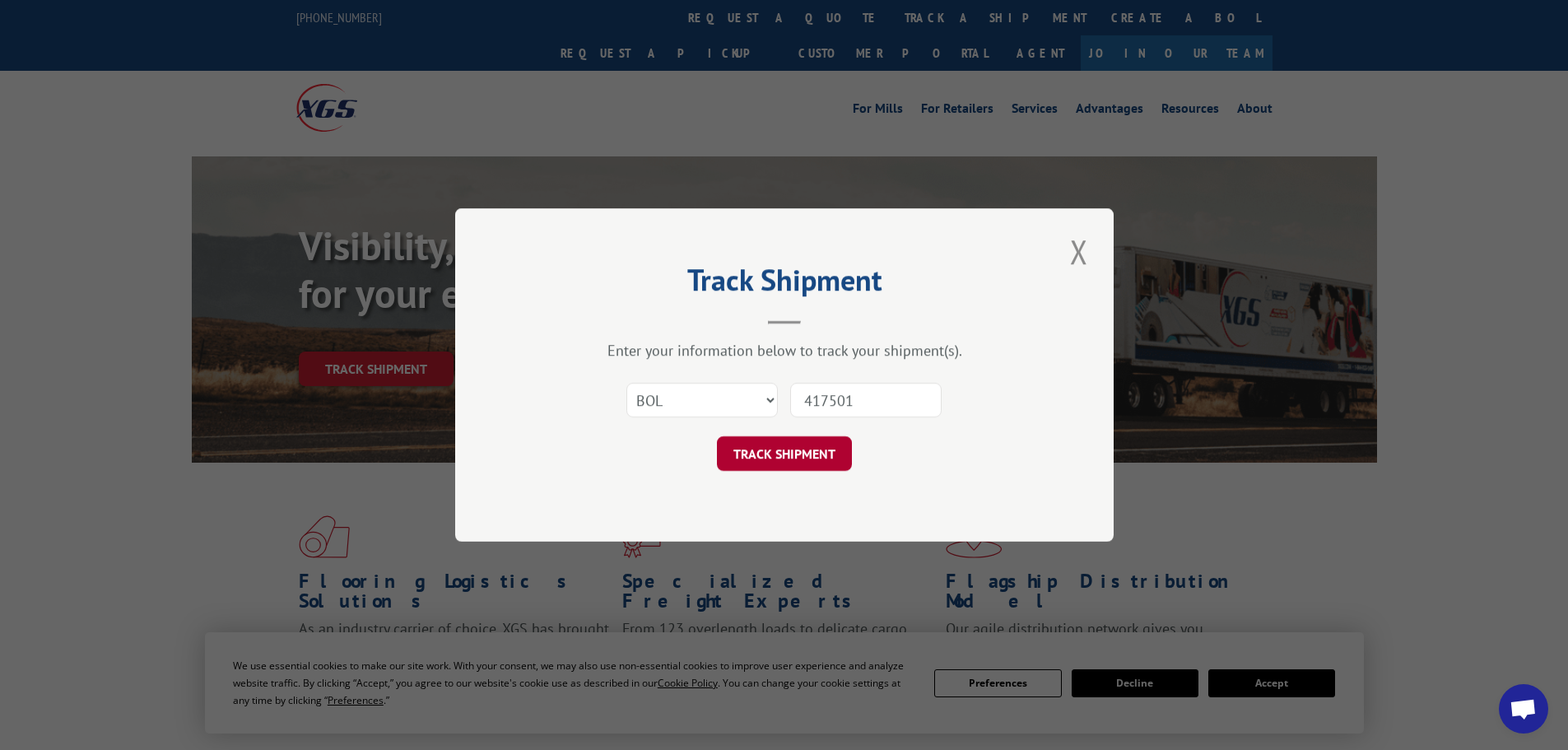
type input "417501"
click at [837, 444] on button "TRACK SHIPMENT" at bounding box center [784, 453] width 135 height 34
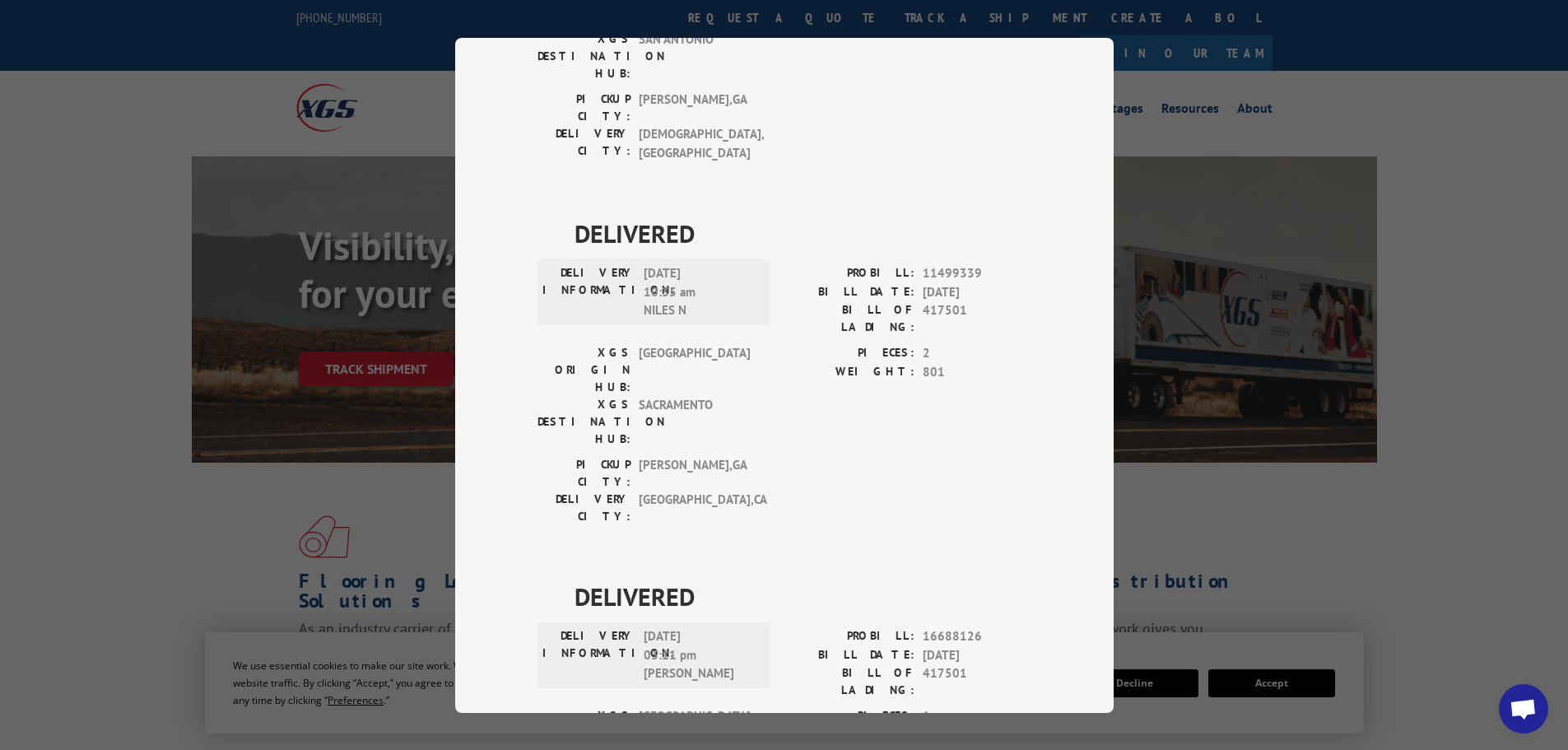
scroll to position [1070, 0]
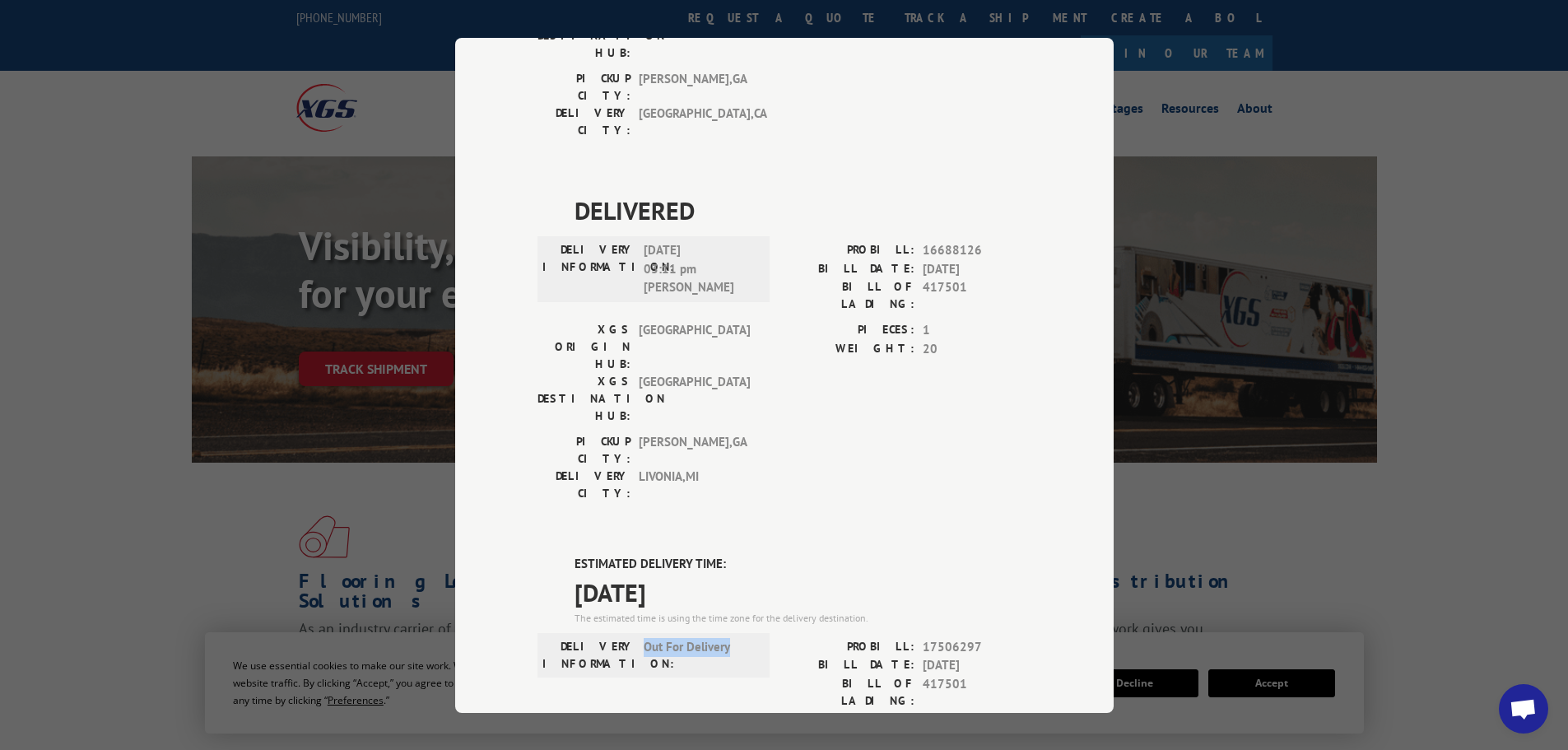
drag, startPoint x: 641, startPoint y: 271, endPoint x: 745, endPoint y: 278, distance: 104.2
click at [745, 637] on span "Out For Delivery" at bounding box center [699, 654] width 111 height 34
copy span "Out For Delivery"
